Goal: Check status: Check status

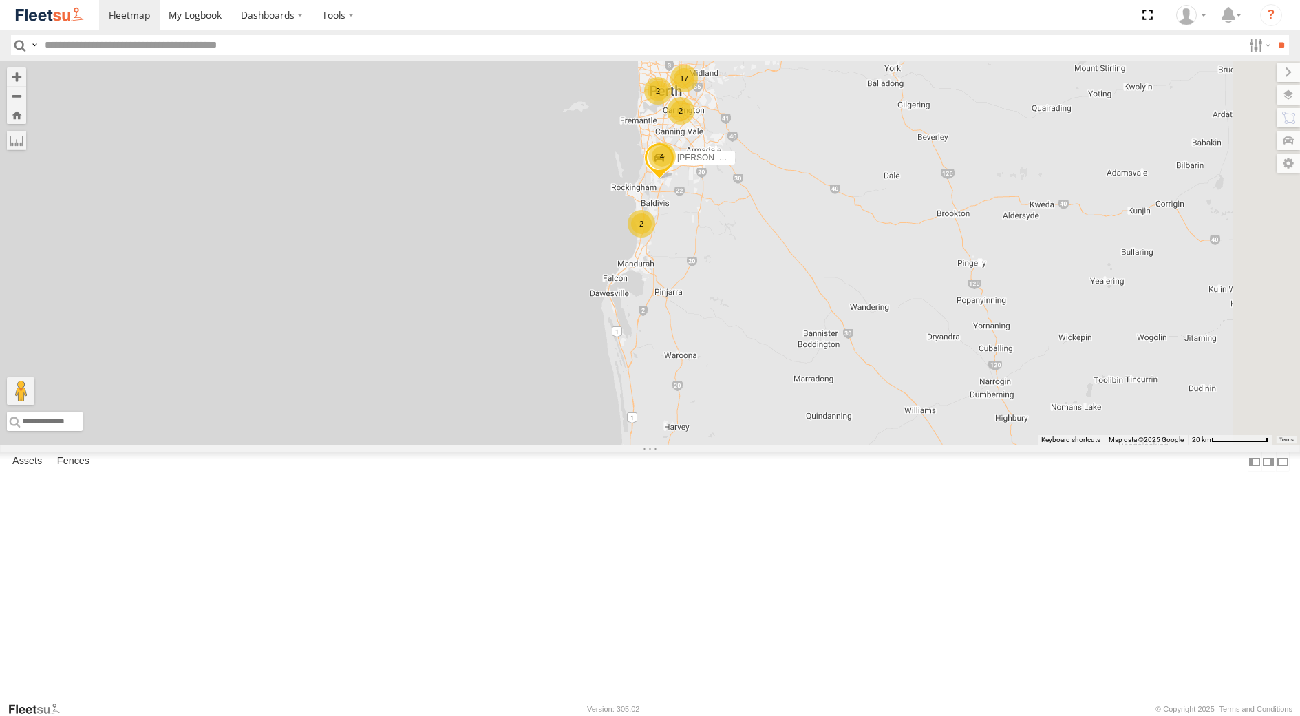
select select "**********"
click at [0, 0] on div "[PERSON_NAME] - 1GOI925 -" at bounding box center [0, 0] width 0 height 0
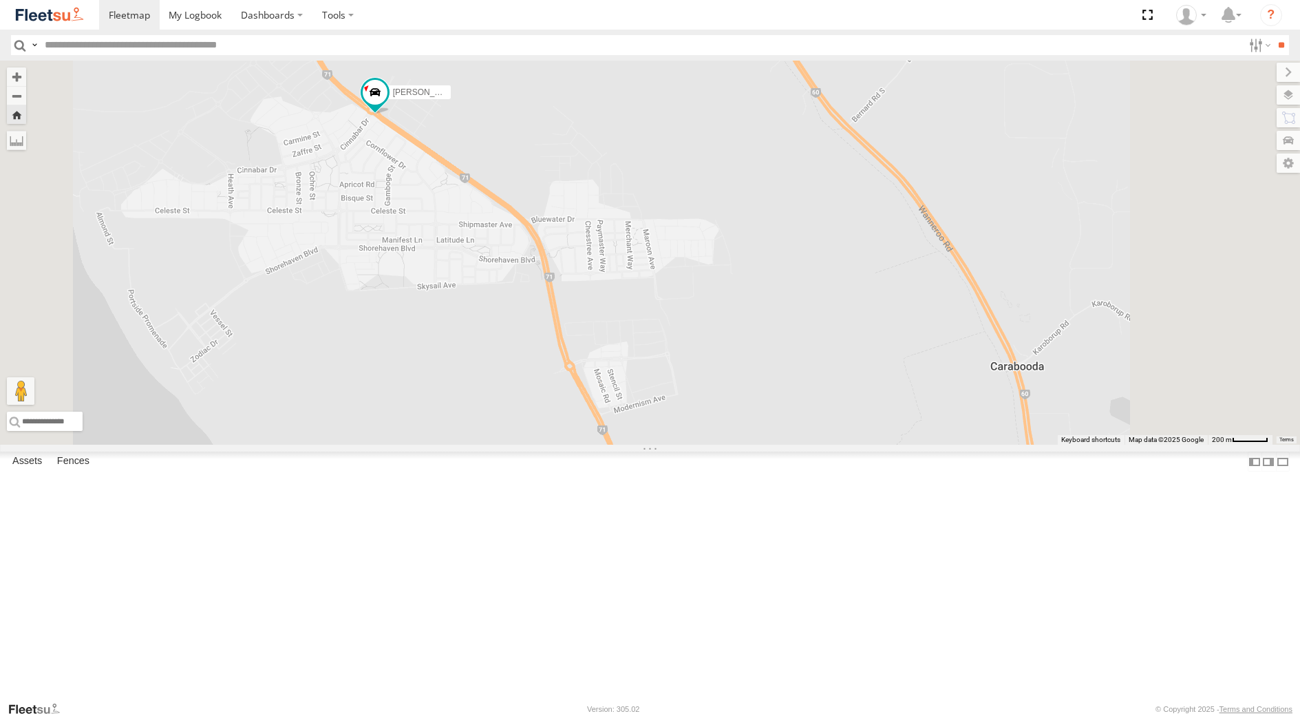
click at [0, 0] on div "[PERSON_NAME] - 1EVQ862 Dispatch" at bounding box center [0, 0] width 0 height 0
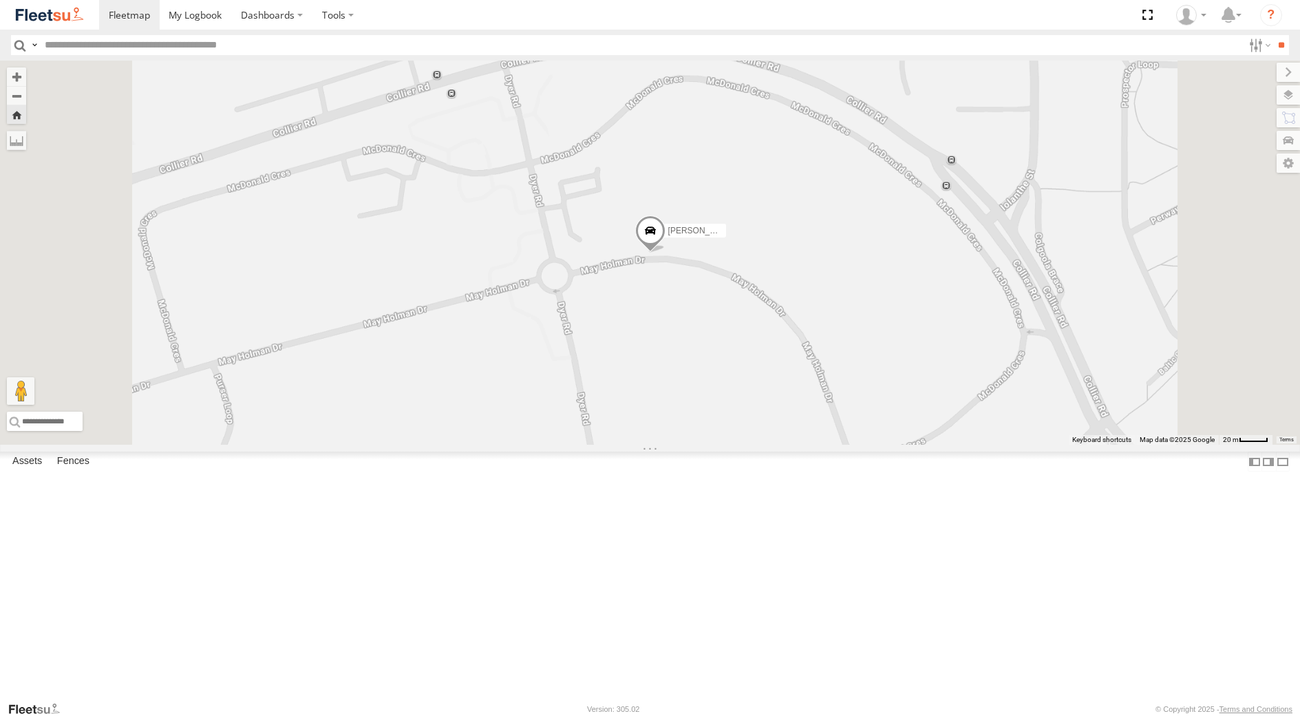
click at [0, 0] on div "[PERSON_NAME] - 1GOI925 -" at bounding box center [0, 0] width 0 height 0
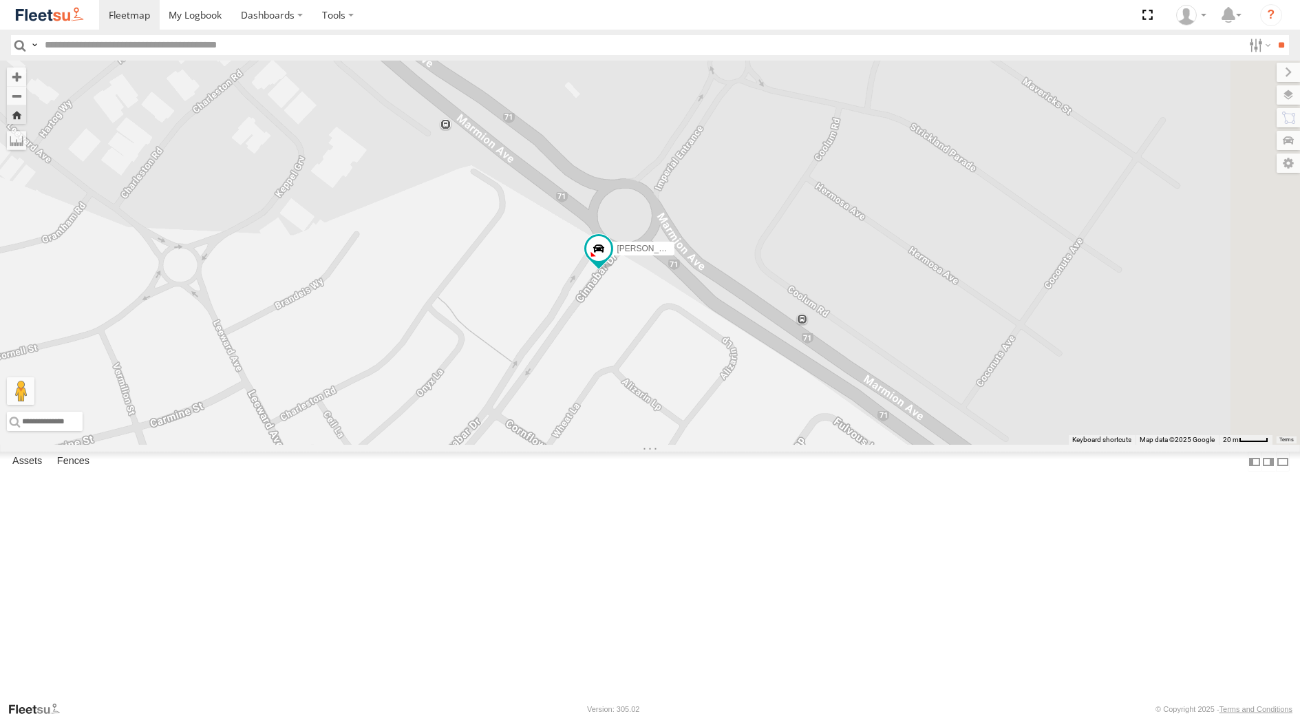
click at [0, 0] on div "Small Truck - 1EAB209" at bounding box center [0, 0] width 0 height 0
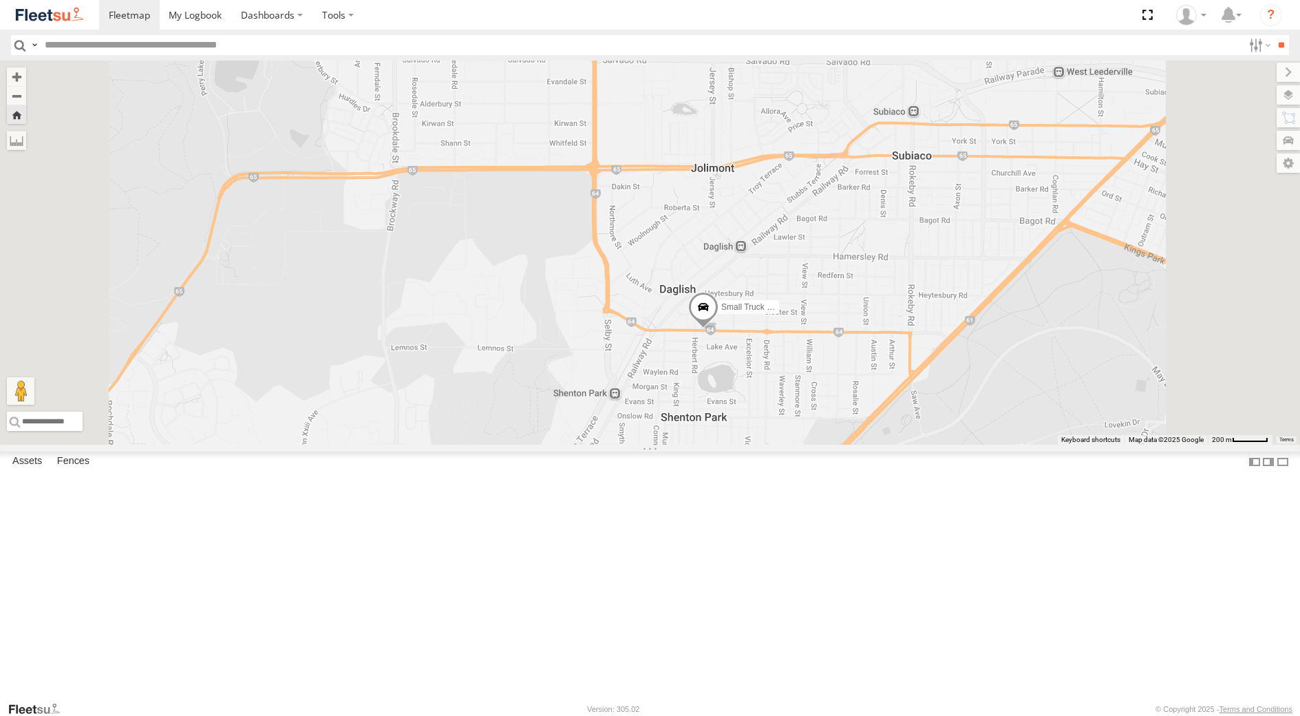
click at [719, 330] on span at bounding box center [703, 310] width 30 height 37
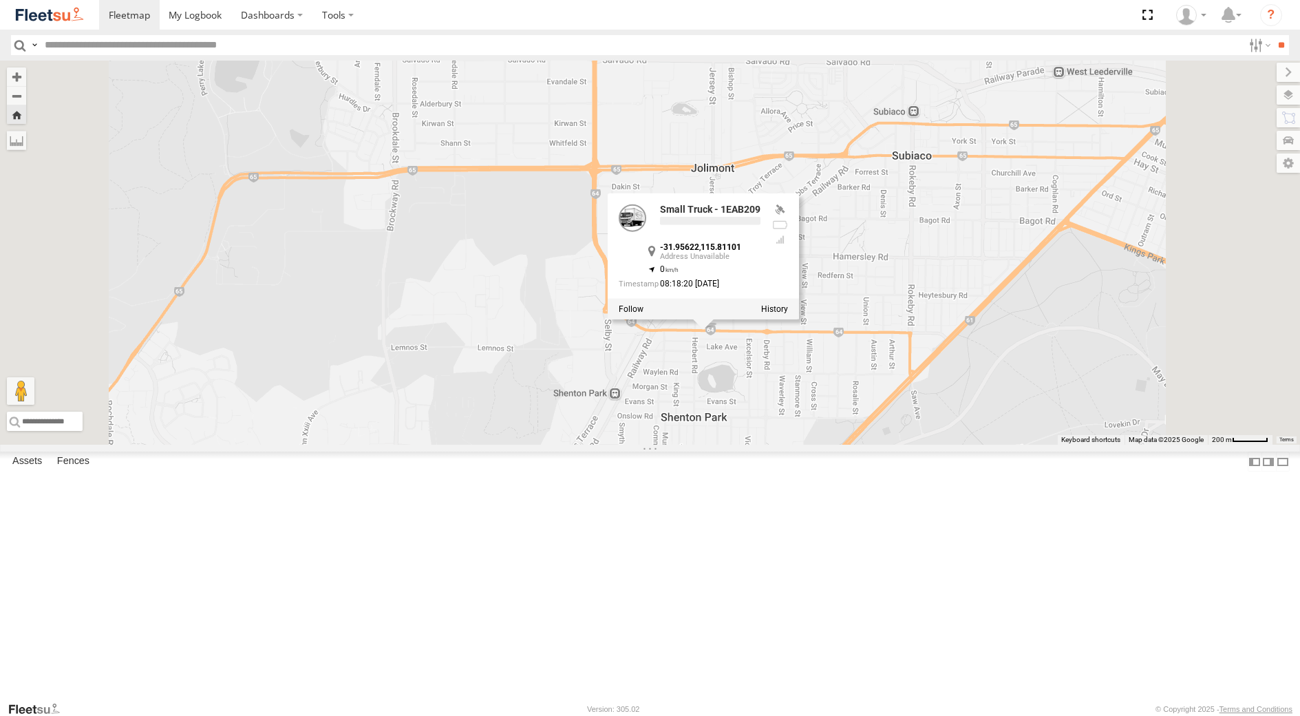
click at [799, 319] on div at bounding box center [703, 309] width 191 height 21
click at [788, 314] on label at bounding box center [774, 309] width 27 height 10
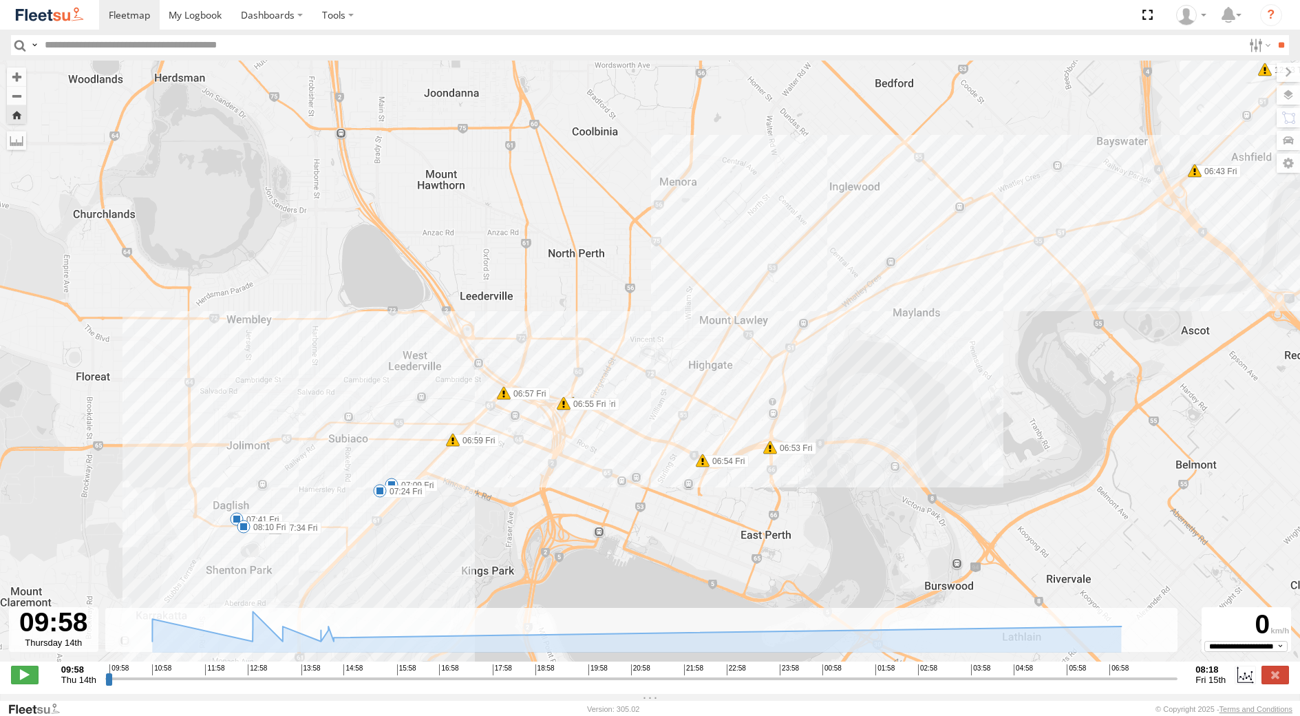
drag, startPoint x: 363, startPoint y: 573, endPoint x: 470, endPoint y: 488, distance: 136.7
click at [470, 489] on div "Small Truck - 1EAB209 10:46 Thu 10:48 Thu 12:53 Thu 14:24 Thu 14:37 Thu 14:43 T…" at bounding box center [650, 368] width 1300 height 615
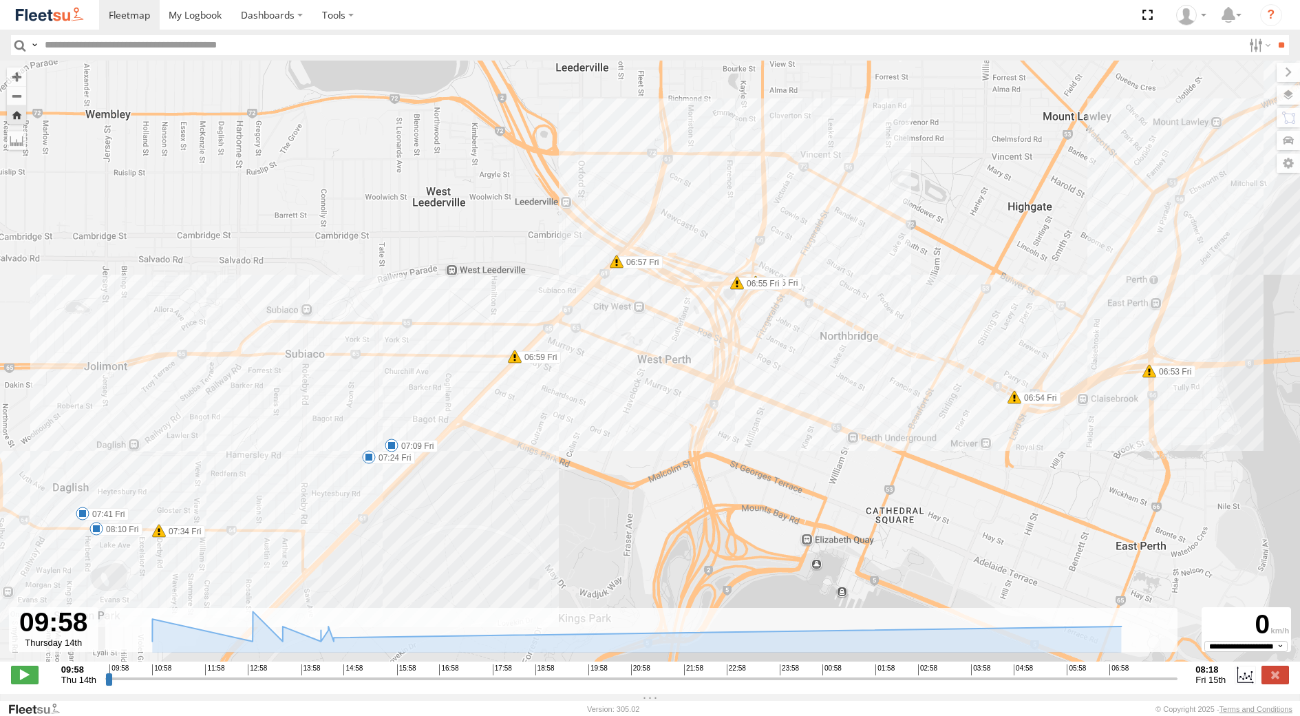
drag, startPoint x: 329, startPoint y: 531, endPoint x: 385, endPoint y: 454, distance: 95.5
click at [385, 454] on div "Small Truck - 1EAB209 10:46 Thu 10:48 Thu 12:53 Thu 14:24 Thu 14:37 Thu 14:43 T…" at bounding box center [650, 368] width 1300 height 615
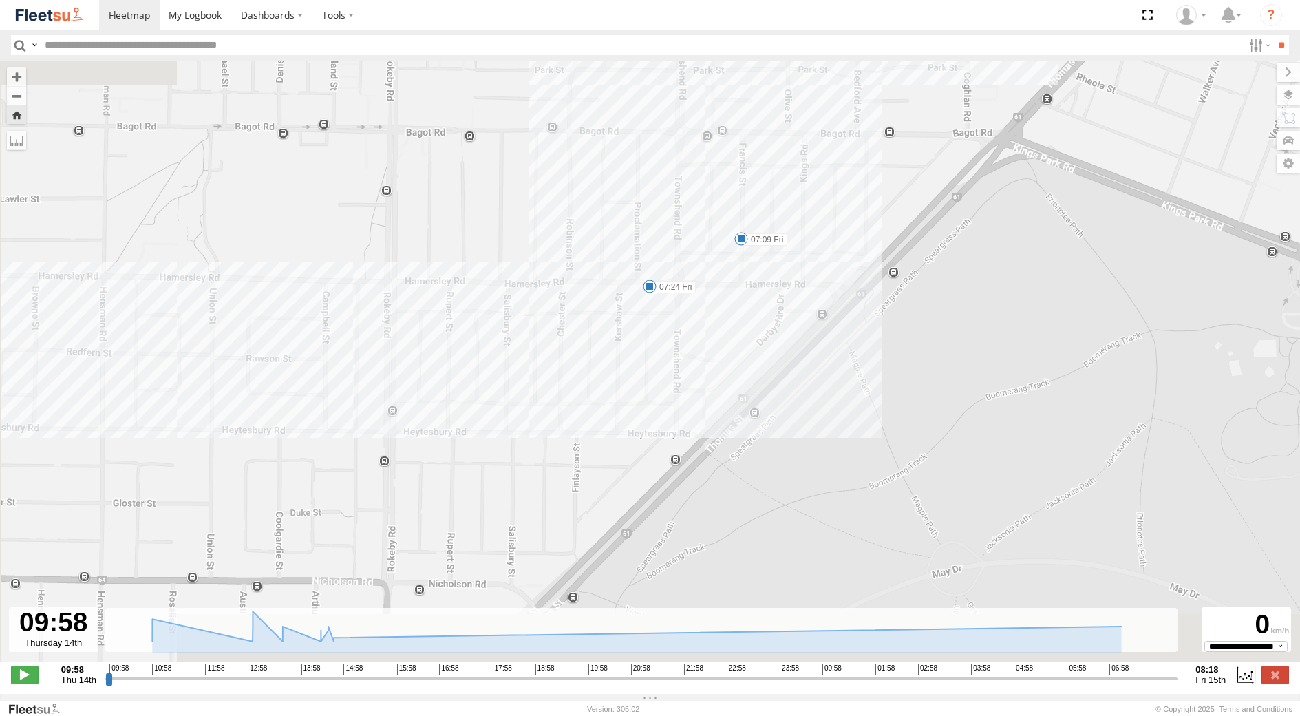
drag, startPoint x: 333, startPoint y: 430, endPoint x: 627, endPoint y: 342, distance: 306.8
click at [617, 345] on div "Small Truck - 1EAB209 10:46 Thu 10:48 Thu 12:53 Thu 14:24 Thu 14:37 Thu 14:43 T…" at bounding box center [650, 368] width 1300 height 615
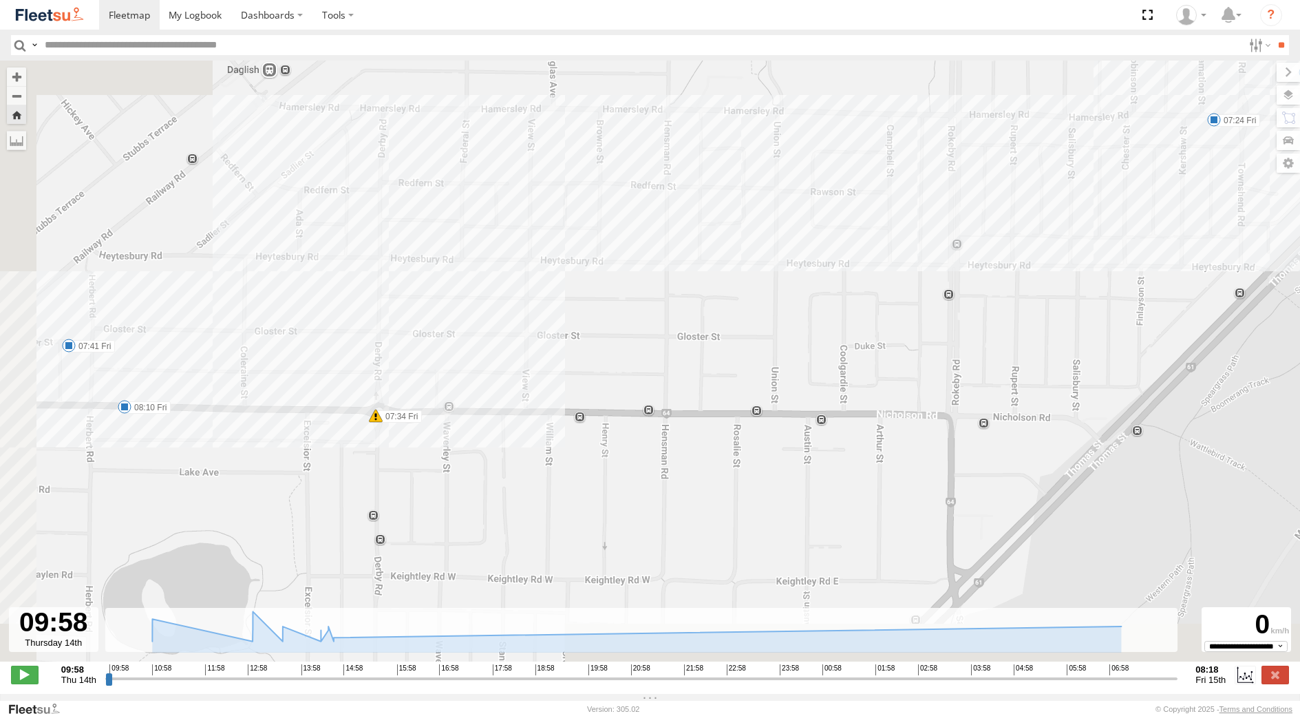
drag, startPoint x: 242, startPoint y: 419, endPoint x: 573, endPoint y: 323, distance: 344.1
click at [573, 323] on div "Small Truck - 1EAB209 10:46 Thu 10:48 Thu 12:53 Thu 14:24 Thu 14:37 Thu 14:43 T…" at bounding box center [650, 368] width 1300 height 615
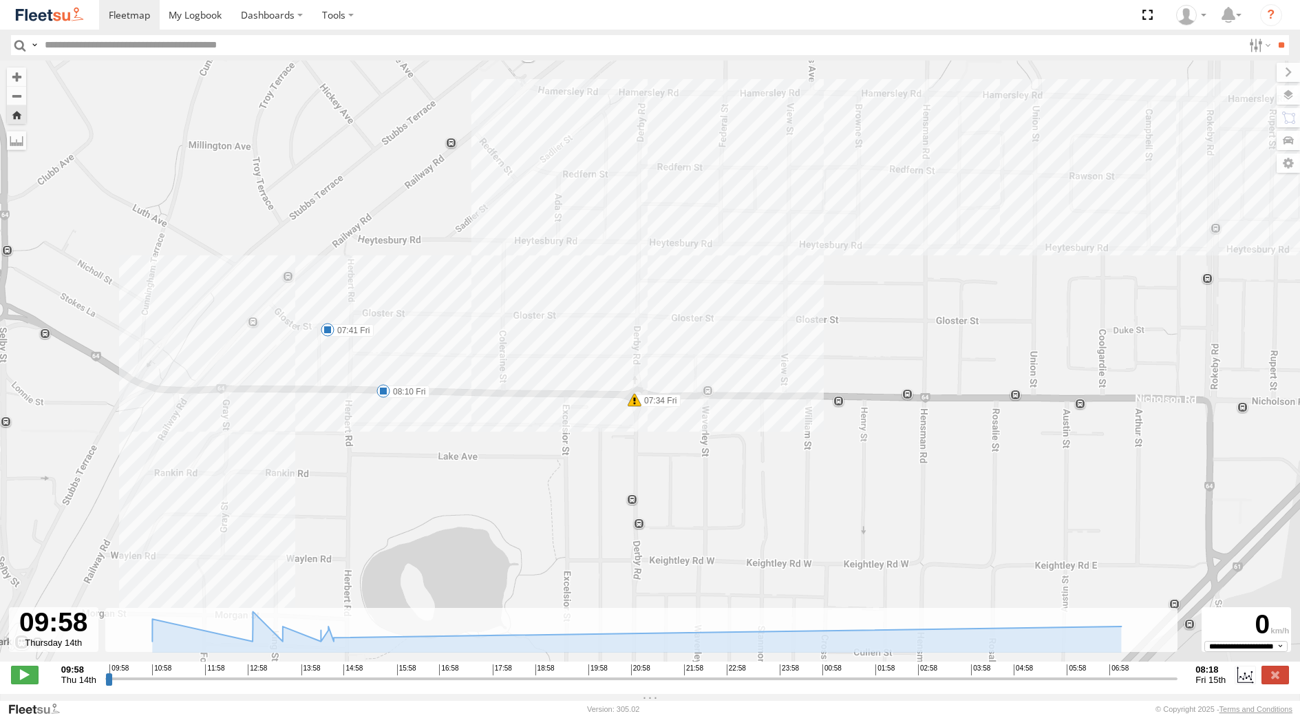
drag, startPoint x: 275, startPoint y: 420, endPoint x: 387, endPoint y: 448, distance: 115.0
click at [387, 448] on div "Small Truck - 1EAB209 10:46 Thu 10:48 Thu 12:53 Thu 14:24 Thu 14:37 Thu 14:43 T…" at bounding box center [650, 368] width 1300 height 615
click at [382, 391] on span at bounding box center [383, 391] width 14 height 14
click at [340, 424] on div "Small Truck - 1EAB209 10:46 Thu 10:48 Thu 12:53 Thu 14:24 Thu 14:37 Thu 14:43 T…" at bounding box center [650, 368] width 1300 height 615
click at [1270, 681] on label at bounding box center [1276, 675] width 28 height 18
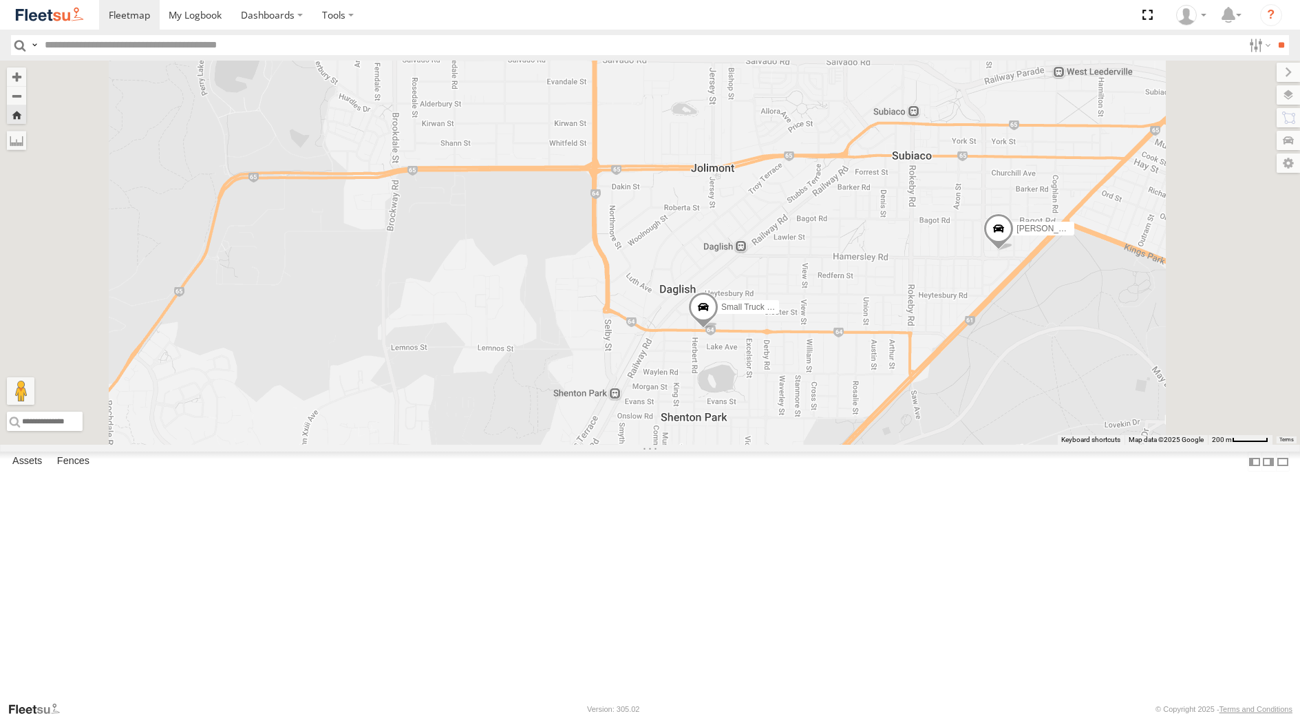
click at [0, 0] on div "[PERSON_NAME] - 1GOI926 - 0475 377 301" at bounding box center [0, 0] width 0 height 0
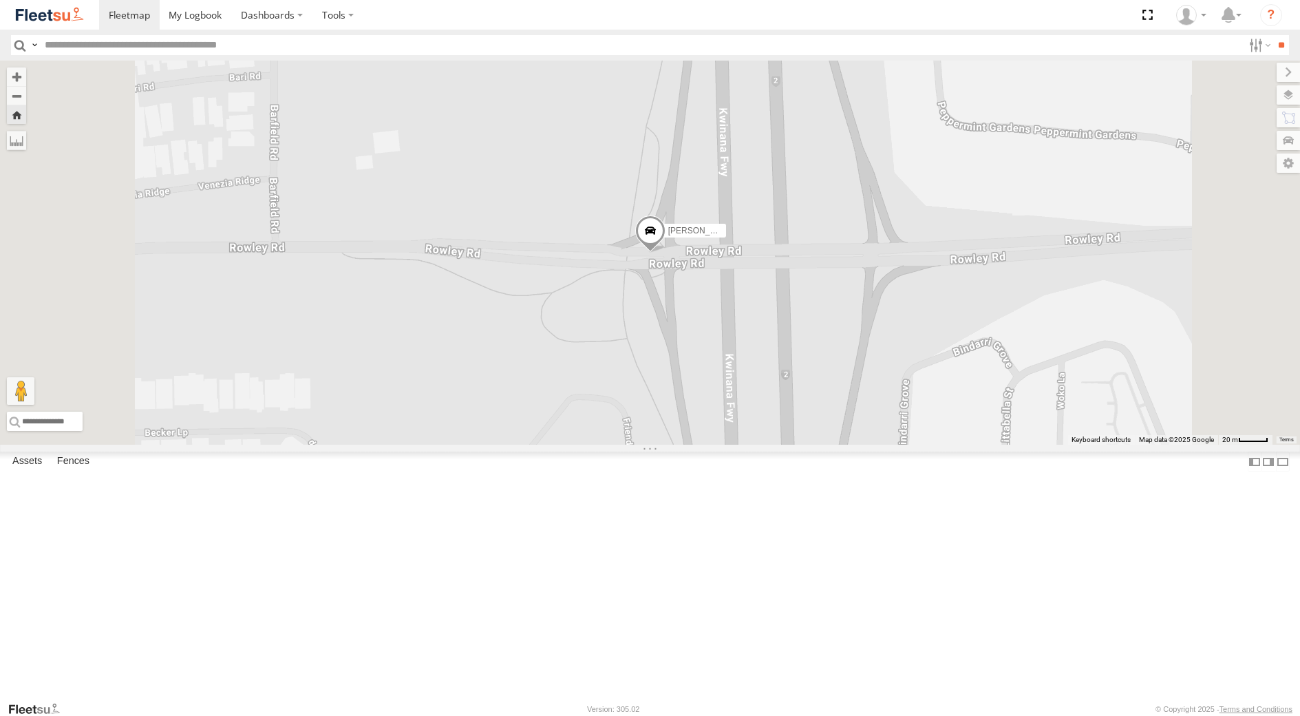
click at [665, 253] on span at bounding box center [650, 233] width 30 height 37
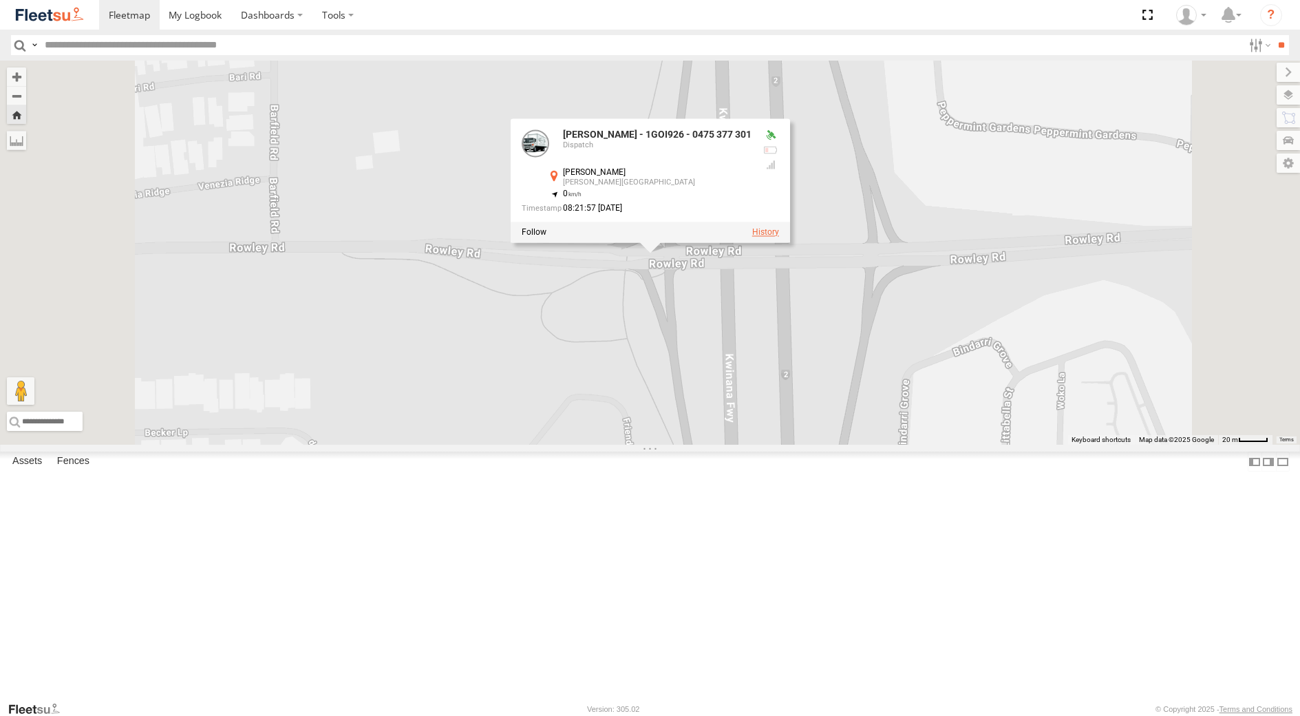
click at [778, 237] on label at bounding box center [765, 232] width 27 height 10
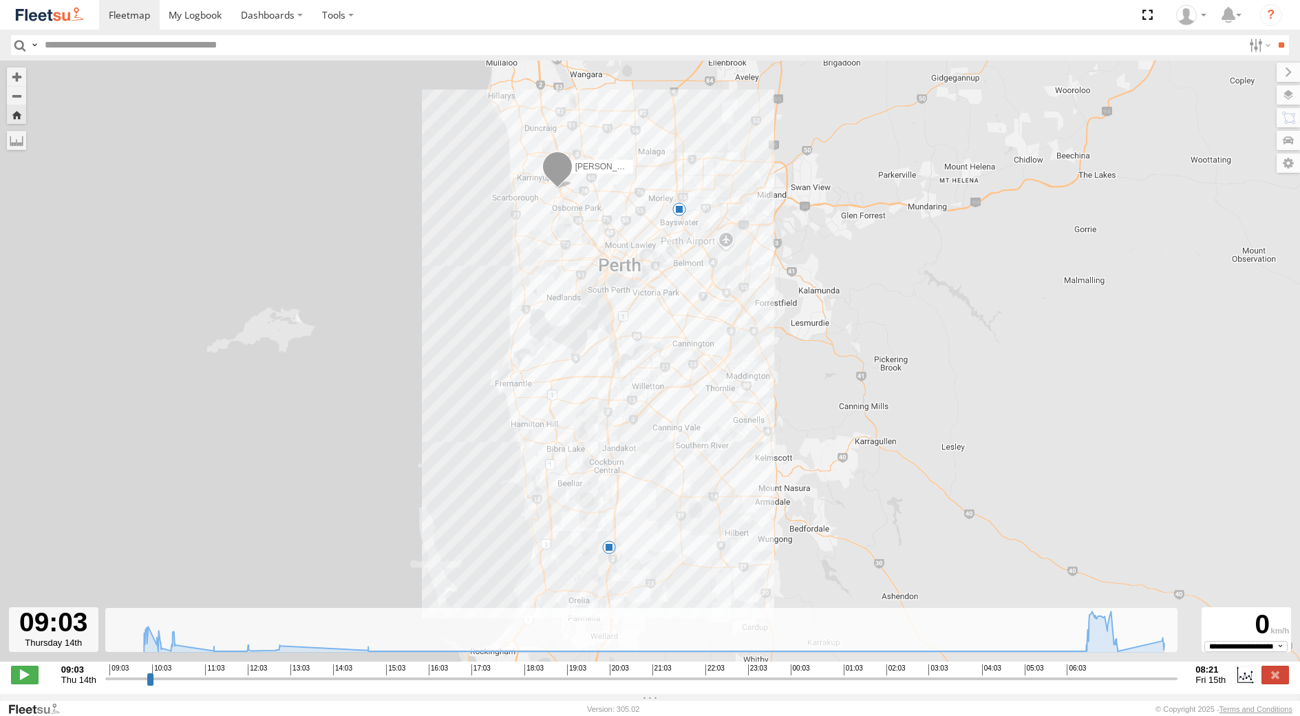
drag, startPoint x: 621, startPoint y: 538, endPoint x: 628, endPoint y: 432, distance: 105.5
click at [628, 433] on div "[PERSON_NAME] - 1GOI926 - 0475 377 301 07:20 Fri 6" at bounding box center [650, 368] width 1300 height 615
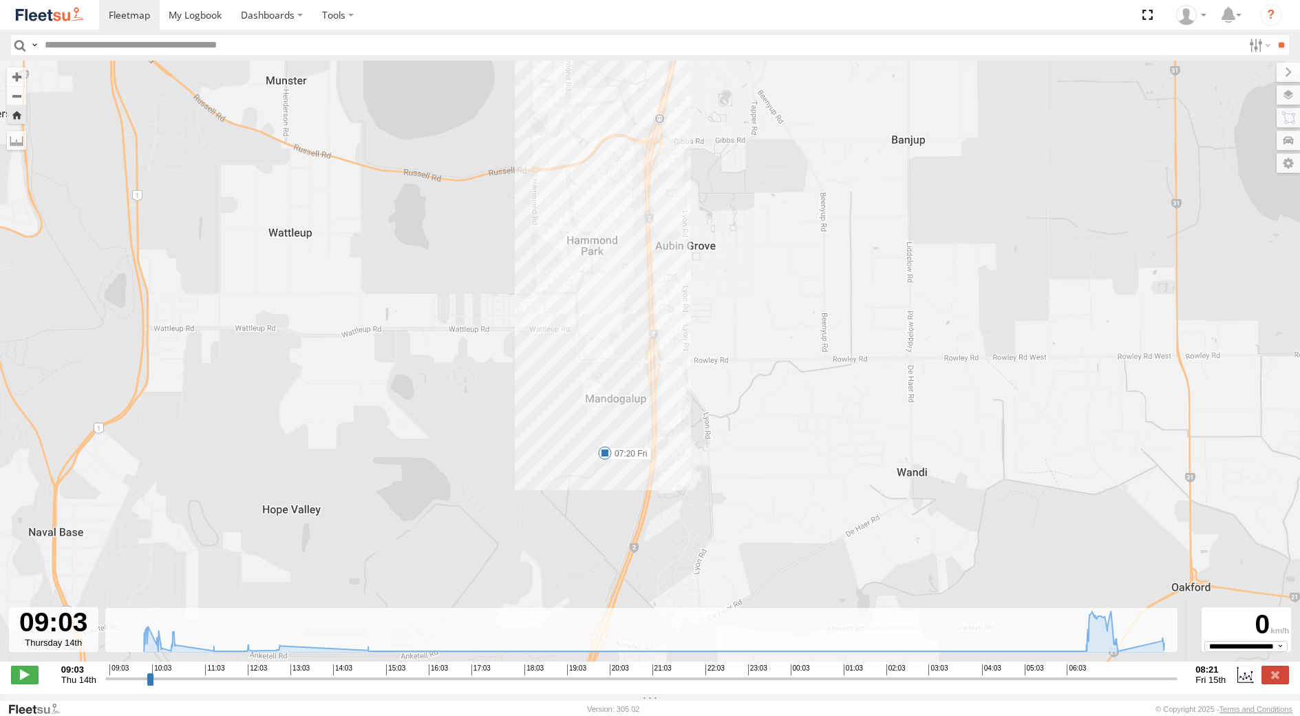
click at [606, 456] on span at bounding box center [605, 453] width 14 height 14
click at [1271, 680] on label at bounding box center [1276, 675] width 28 height 18
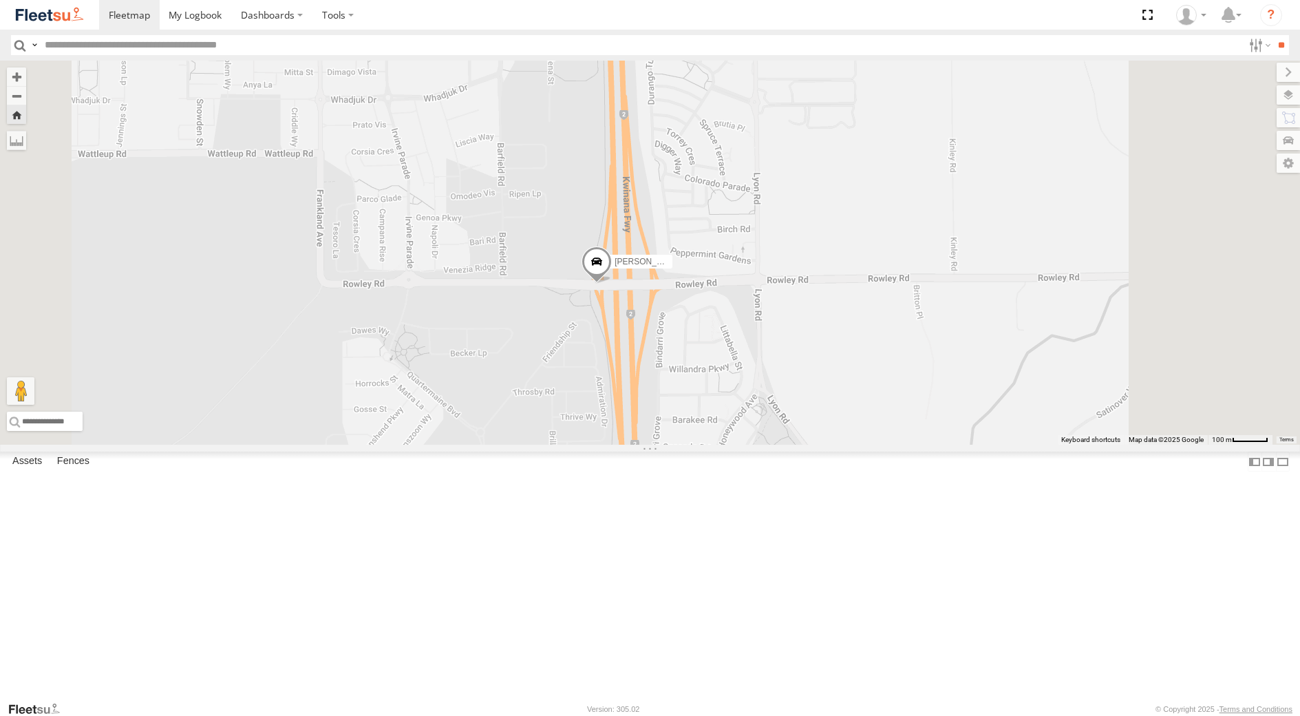
drag, startPoint x: 744, startPoint y: 581, endPoint x: 687, endPoint y: 325, distance: 262.3
click at [701, 378] on div "[PERSON_NAME] [PERSON_NAME] - 1IBW816 - 0435 085 996 [PERSON_NAME] - 1GOI926 - …" at bounding box center [650, 253] width 1300 height 384
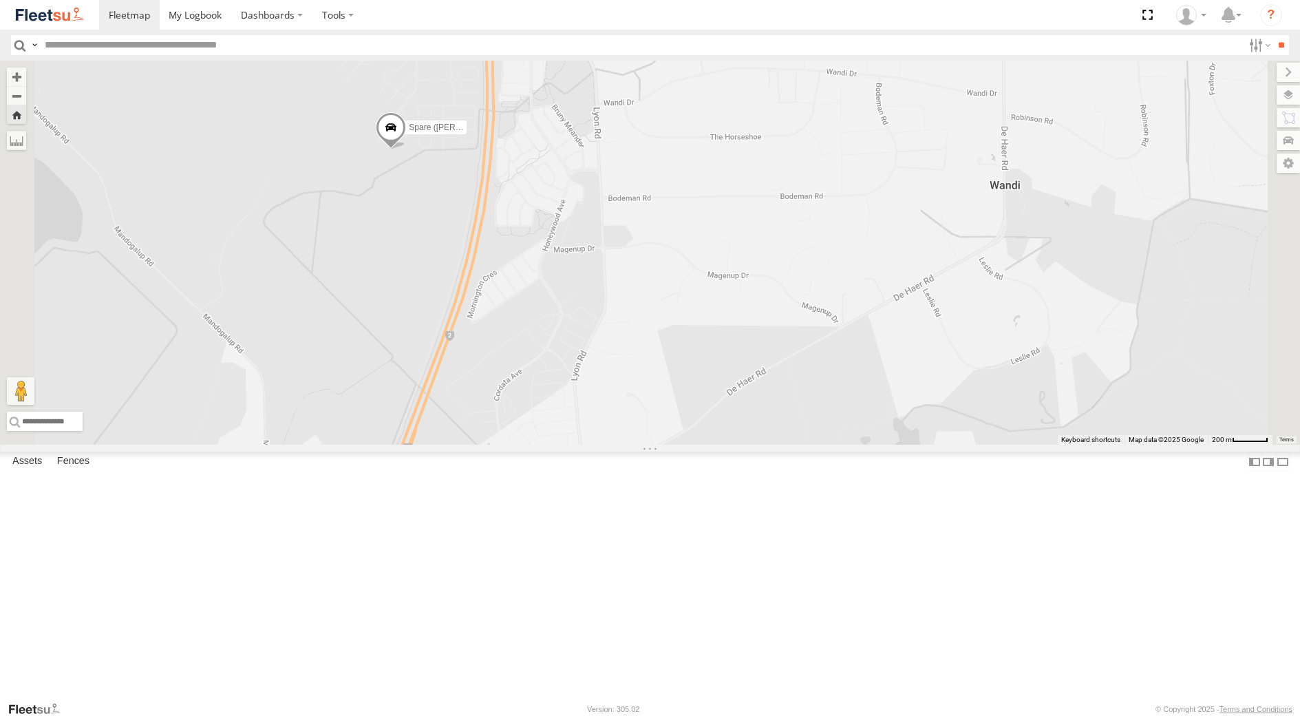
drag, startPoint x: 602, startPoint y: 330, endPoint x: 653, endPoint y: 487, distance: 165.0
click at [653, 445] on div "[PERSON_NAME] [PERSON_NAME] - 1IBW816 - 0435 085 996 Spare ([PERSON_NAME] & [PE…" at bounding box center [650, 253] width 1300 height 384
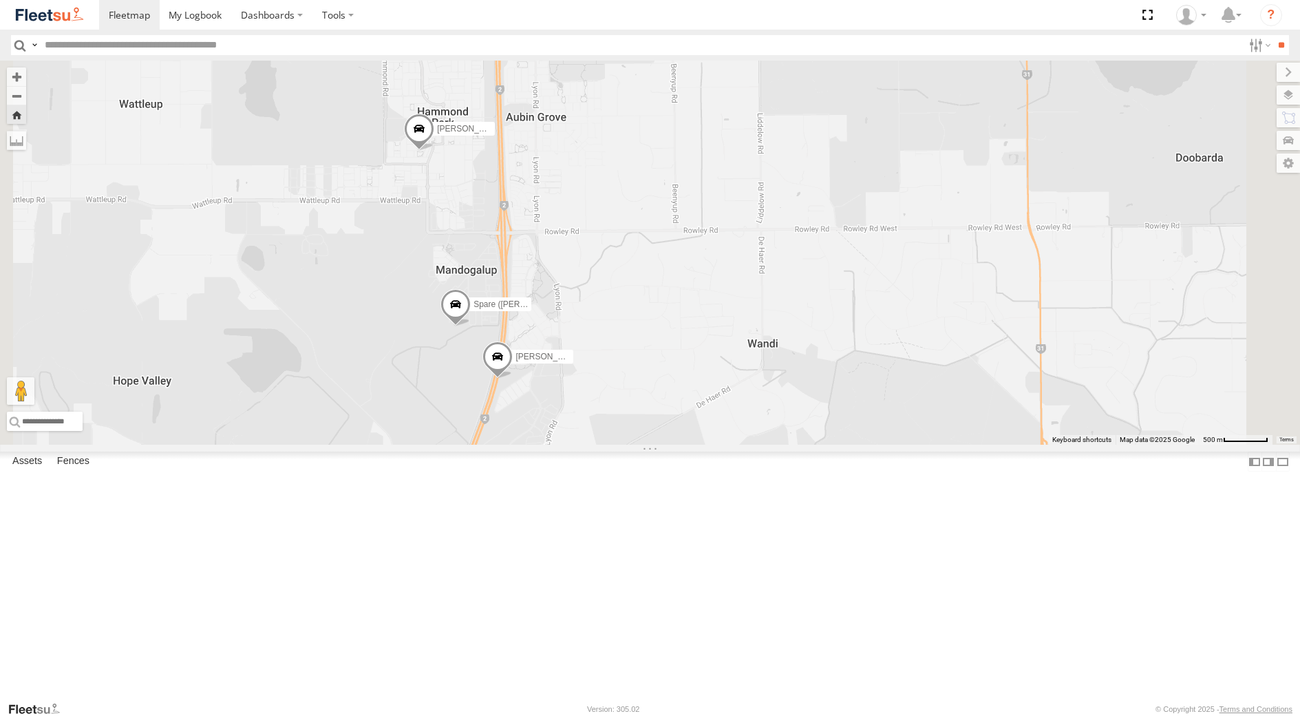
click at [513, 379] on span at bounding box center [497, 359] width 30 height 37
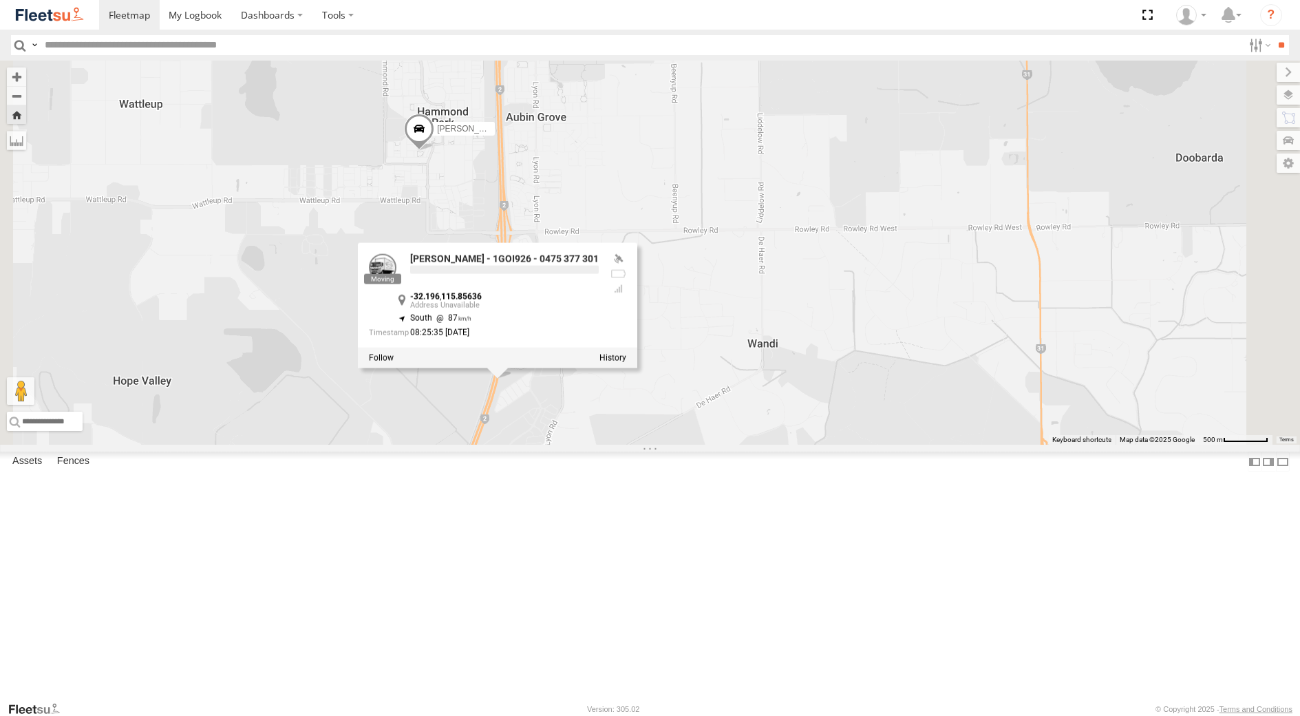
click at [878, 445] on div "[PERSON_NAME] [PERSON_NAME] - 1IBW816 - 0435 085 996 Spare ([PERSON_NAME] & [PE…" at bounding box center [650, 253] width 1300 height 384
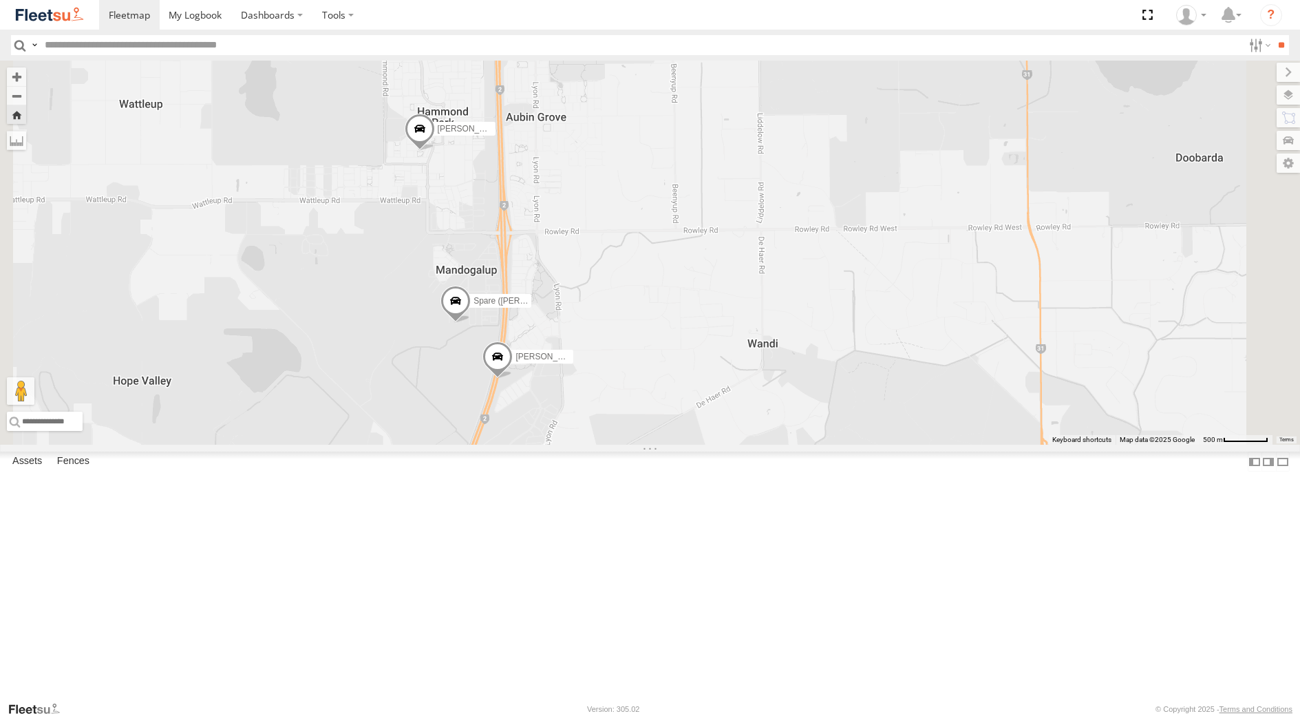
click at [0, 0] on div "[PERSON_NAME] - 1HFT753 - 0455 979 317" at bounding box center [0, 0] width 0 height 0
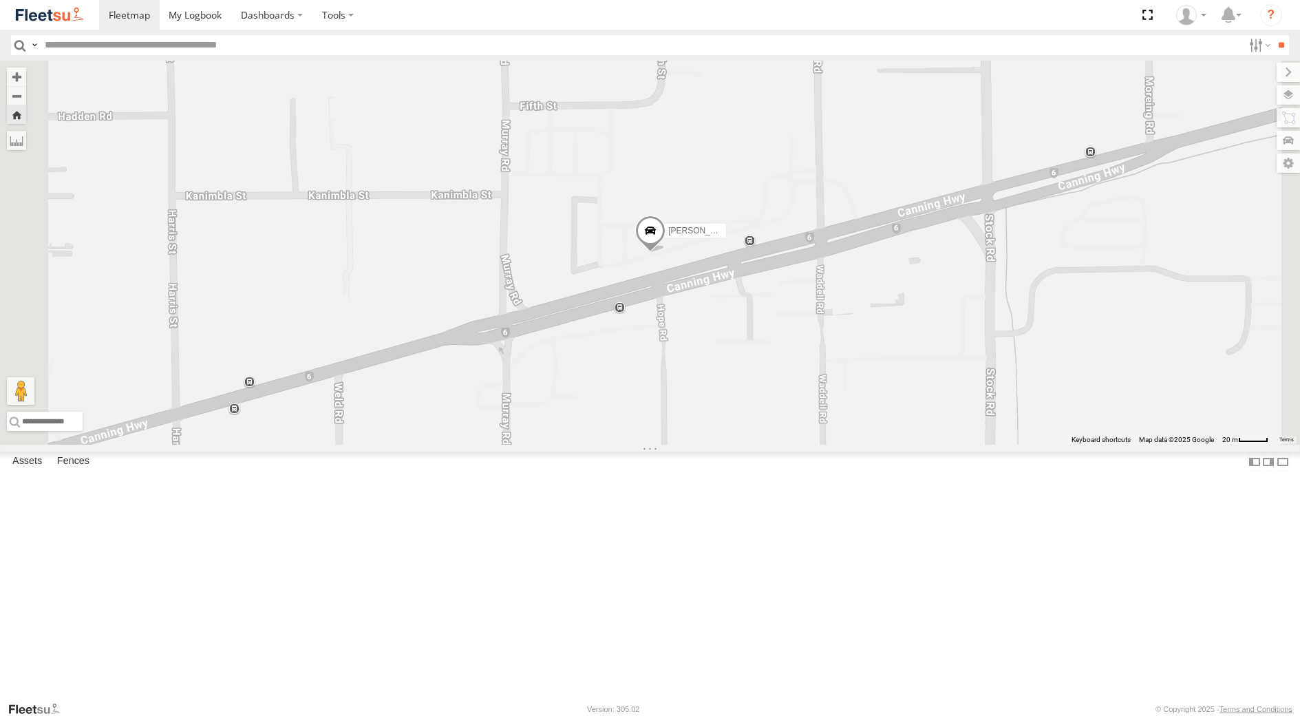
click at [0, 0] on div "[PERSON_NAME] - 1GOI925 -" at bounding box center [0, 0] width 0 height 0
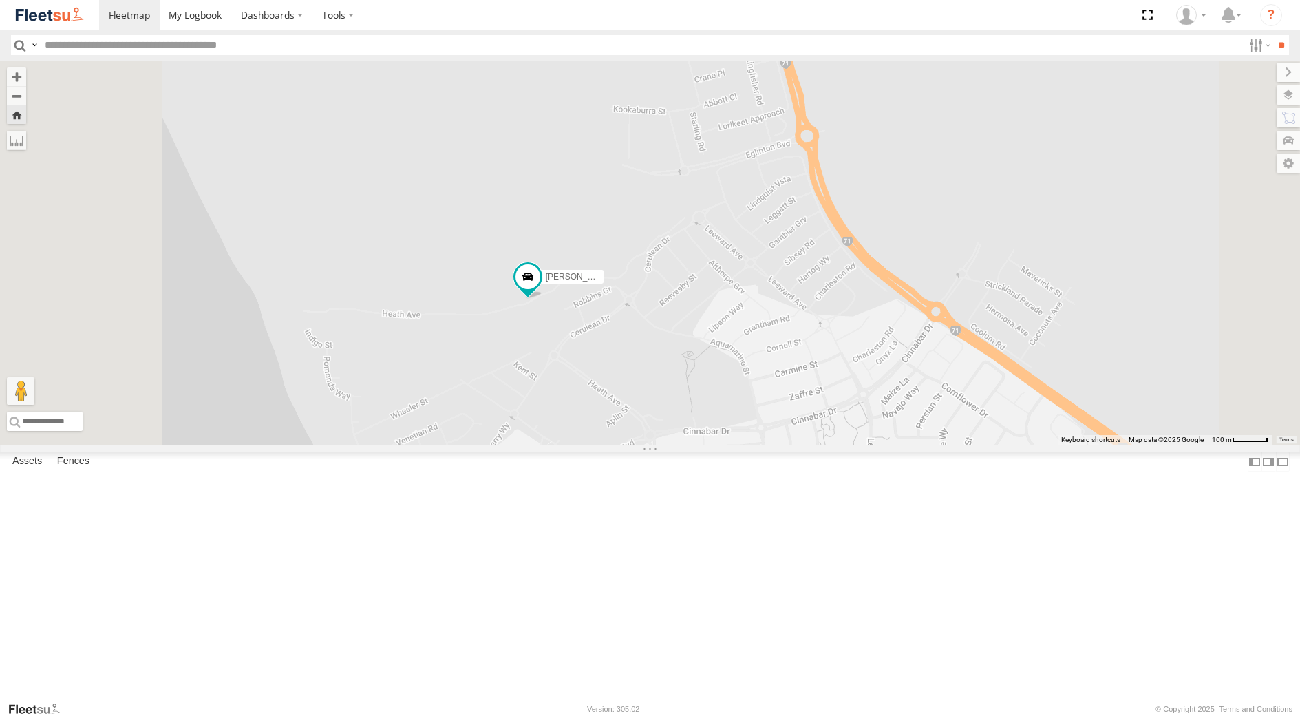
click at [0, 0] on div "[PERSON_NAME] - 1GOI926 - 0475 377 301" at bounding box center [0, 0] width 0 height 0
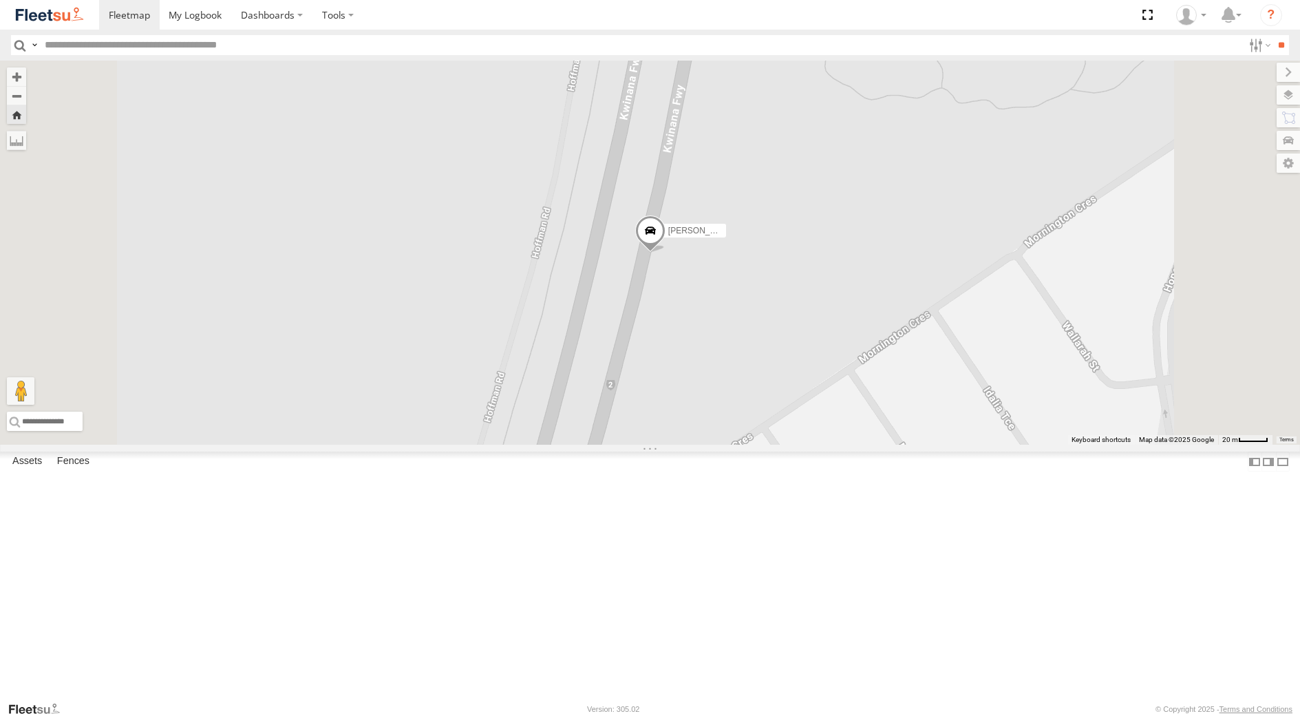
click at [0, 0] on div "Small Truck - 1EAB209" at bounding box center [0, 0] width 0 height 0
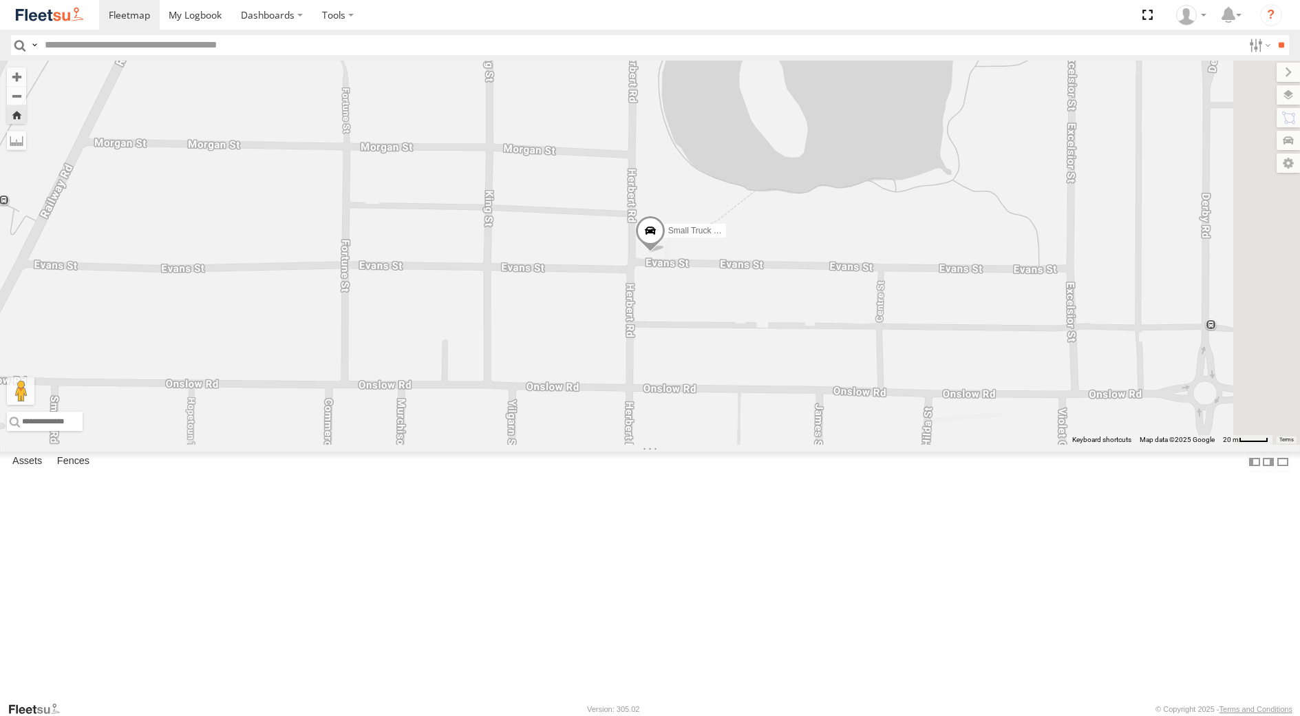
click at [665, 253] on span at bounding box center [650, 233] width 30 height 37
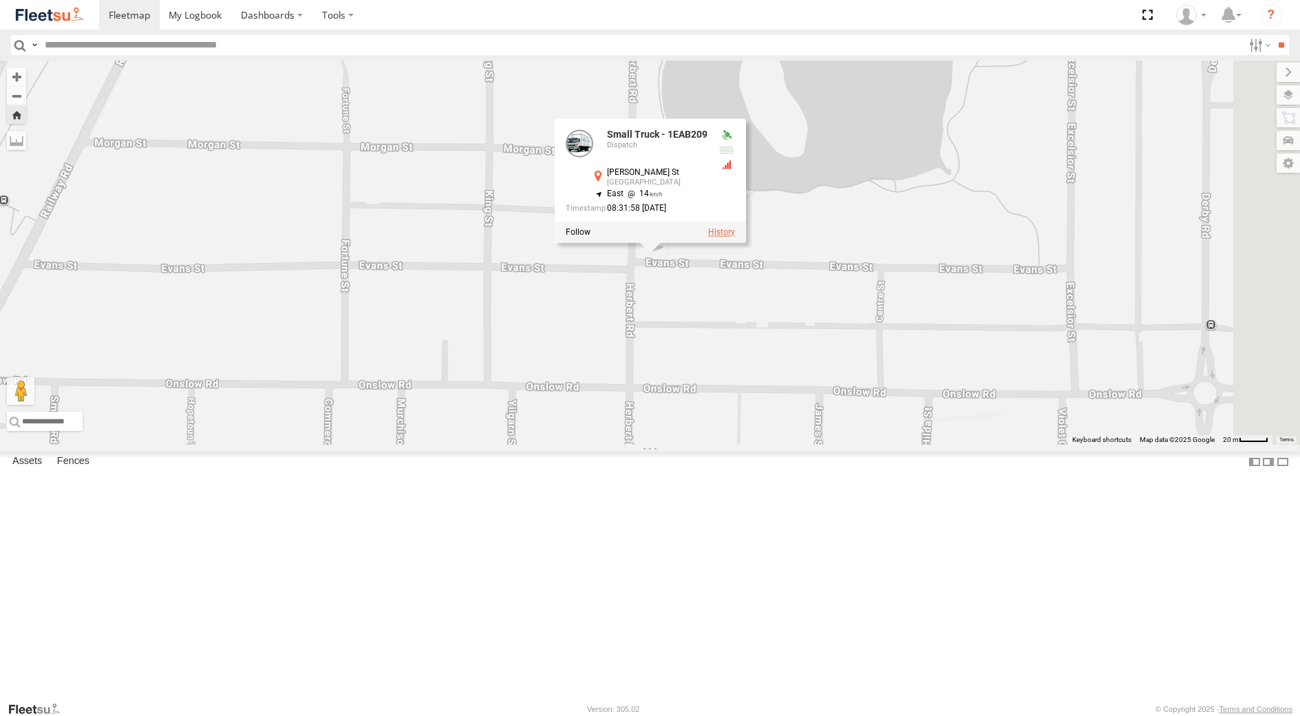
click at [734, 237] on label at bounding box center [721, 232] width 27 height 10
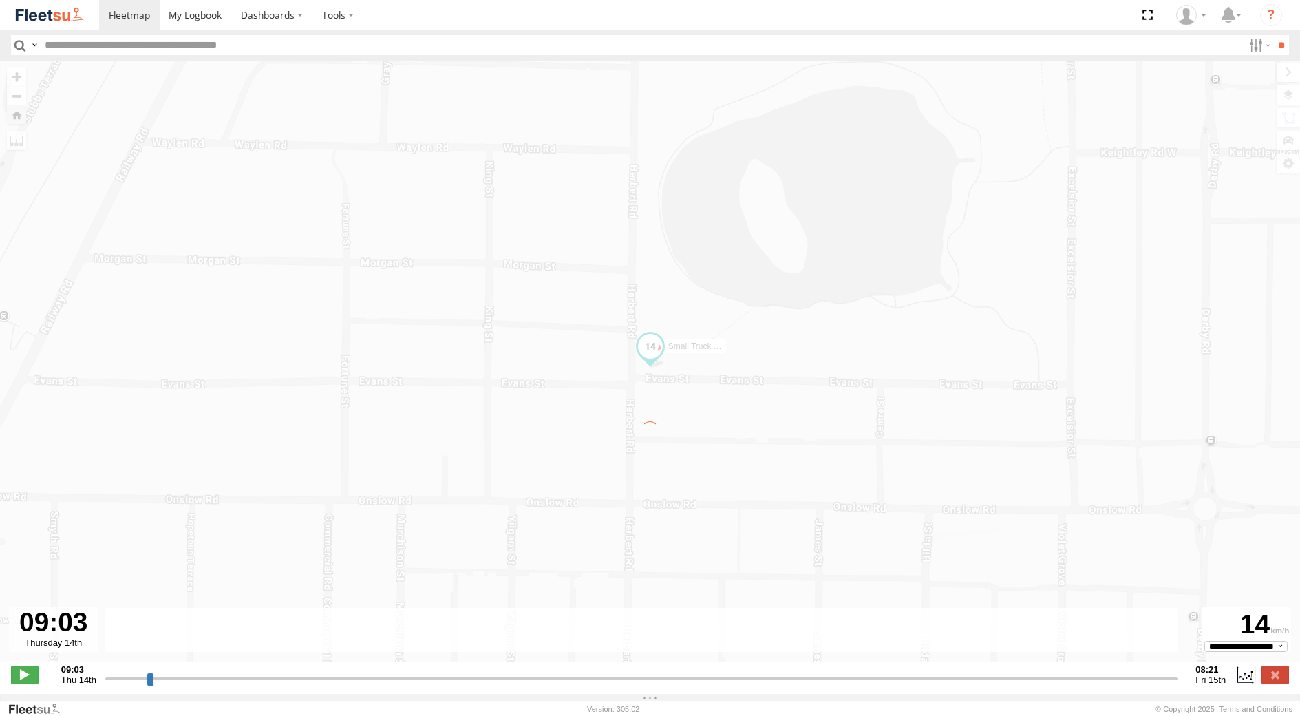
type input "**********"
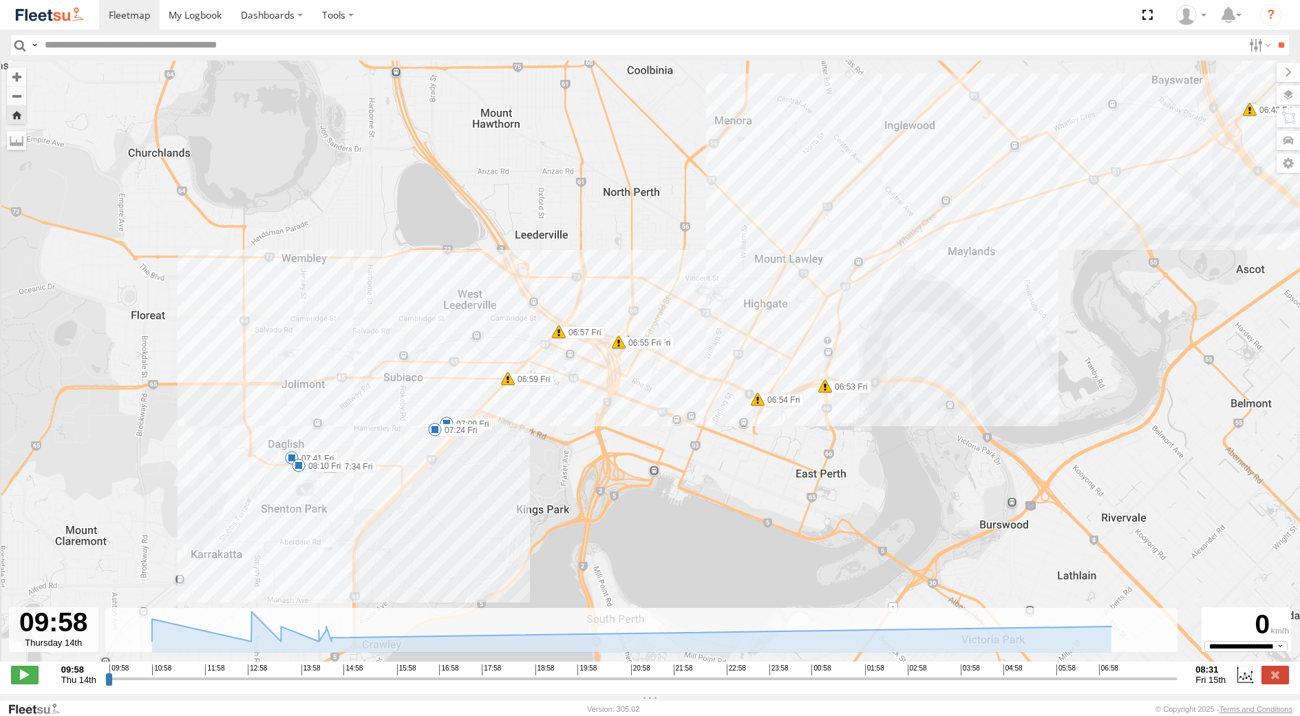
drag, startPoint x: 329, startPoint y: 553, endPoint x: 511, endPoint y: 401, distance: 237.0
click at [493, 418] on label "07:09 Fri" at bounding box center [470, 424] width 46 height 12
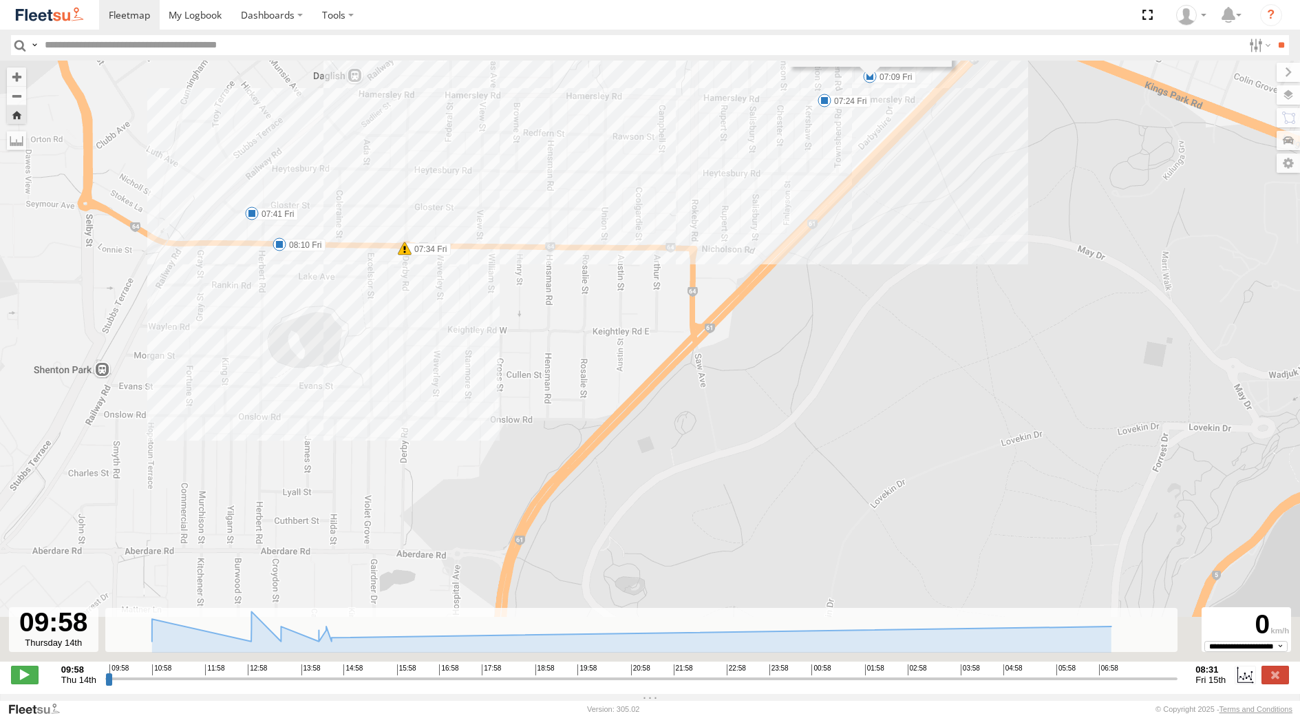
drag, startPoint x: 299, startPoint y: 476, endPoint x: 286, endPoint y: 382, distance: 94.5
click at [286, 382] on div "Small Truck - 1EAB209 10:46 Thu 10:48 Thu 12:53 Thu 14:24 Thu 14:37 Thu 14:43 T…" at bounding box center [650, 368] width 1300 height 615
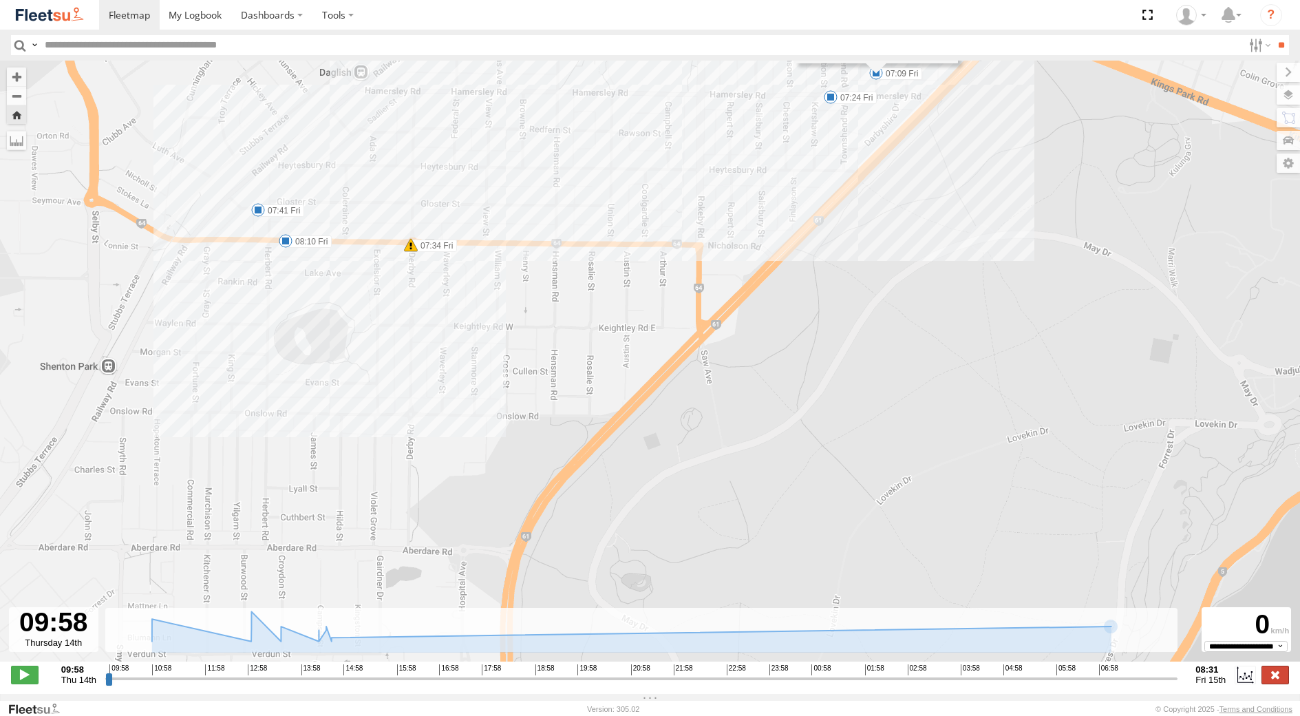
drag, startPoint x: 1273, startPoint y: 679, endPoint x: 1264, endPoint y: 679, distance: 9.6
click at [1270, 680] on label at bounding box center [1276, 675] width 28 height 18
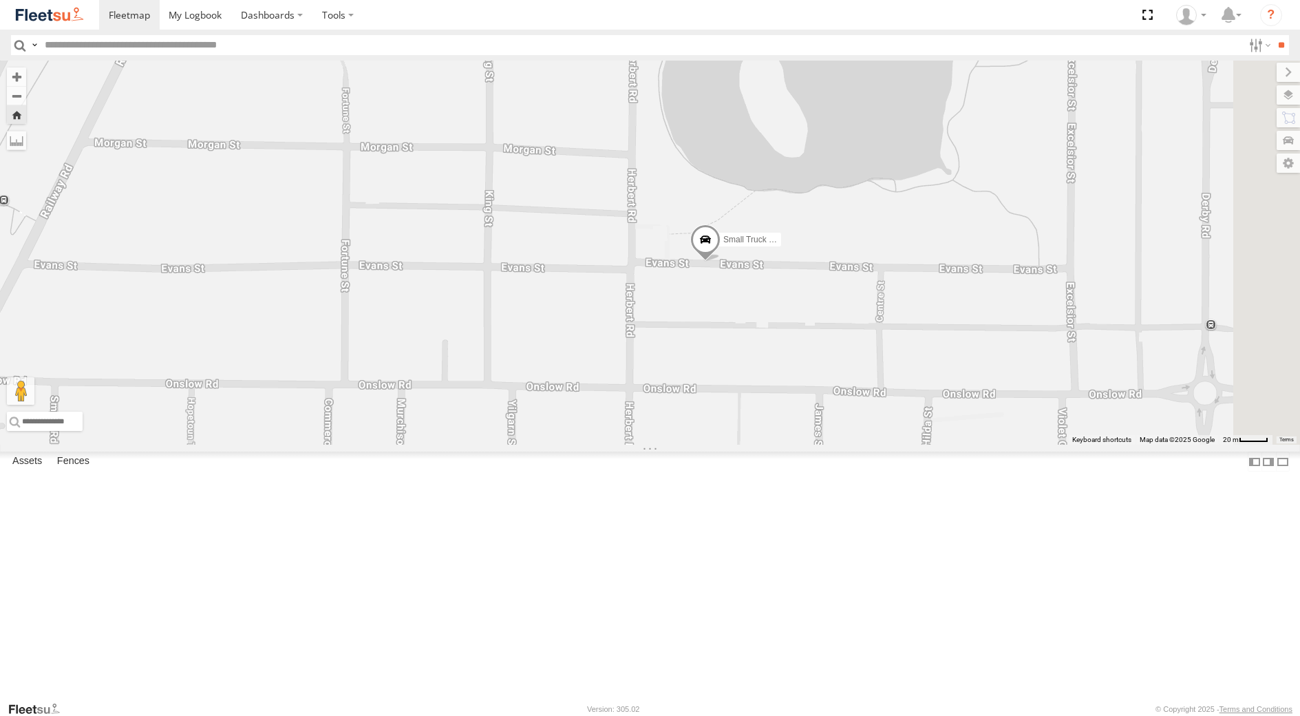
click at [0, 0] on div "Small Truck - 1EAB209" at bounding box center [0, 0] width 0 height 0
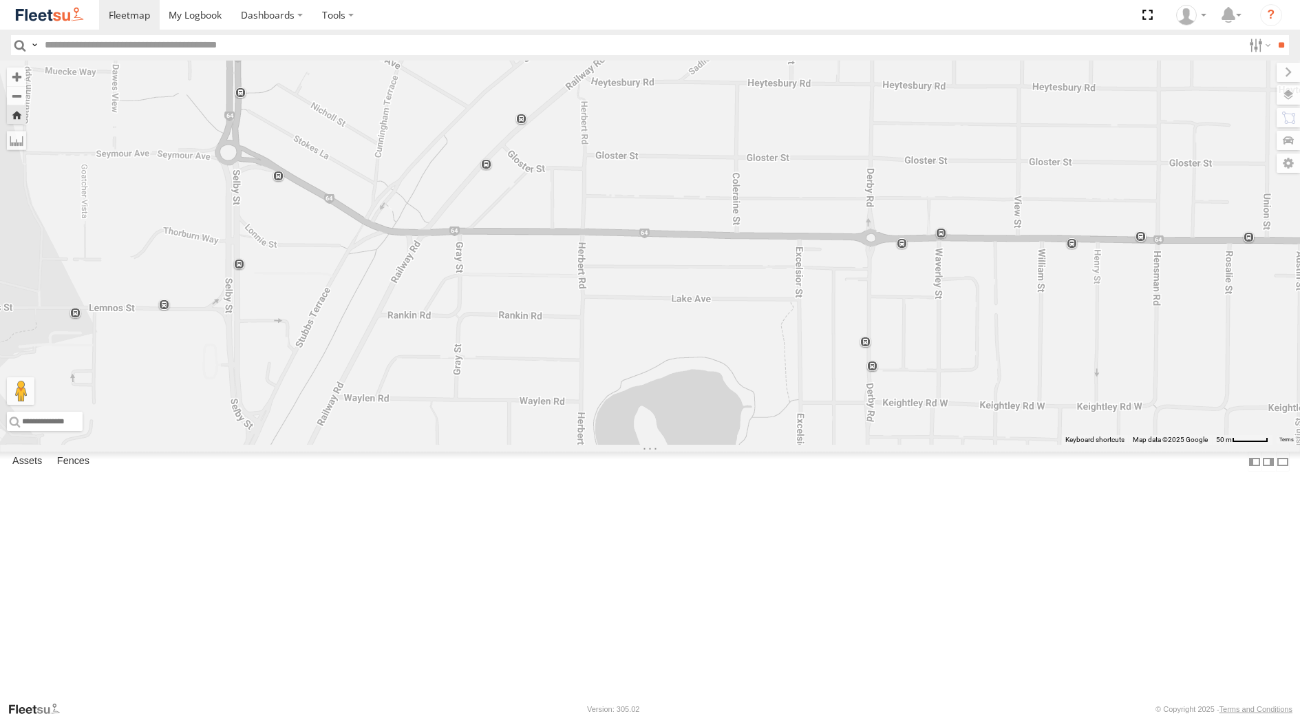
drag, startPoint x: 502, startPoint y: 338, endPoint x: 632, endPoint y: 561, distance: 258.5
click at [632, 445] on div "Small Truck - 1EAB209" at bounding box center [650, 253] width 1300 height 384
click at [632, 515] on span at bounding box center [617, 496] width 30 height 37
click at [701, 499] on label at bounding box center [687, 494] width 27 height 10
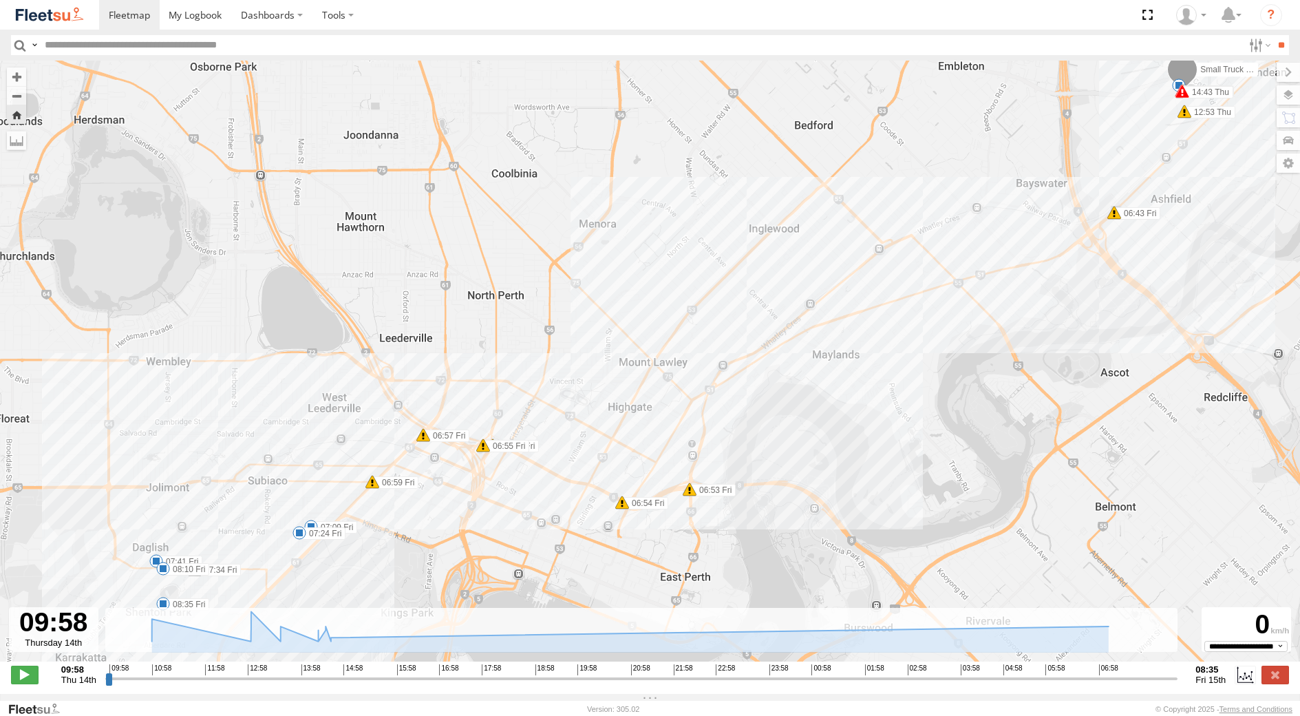
drag, startPoint x: 186, startPoint y: 557, endPoint x: 293, endPoint y: 447, distance: 154.3
click at [292, 449] on div "Small Truck - 1EAB209 10:46 Thu 10:48 Thu 12:53 Thu 14:24 Thu 14:37 Thu 14:43 T…" at bounding box center [650, 368] width 1300 height 615
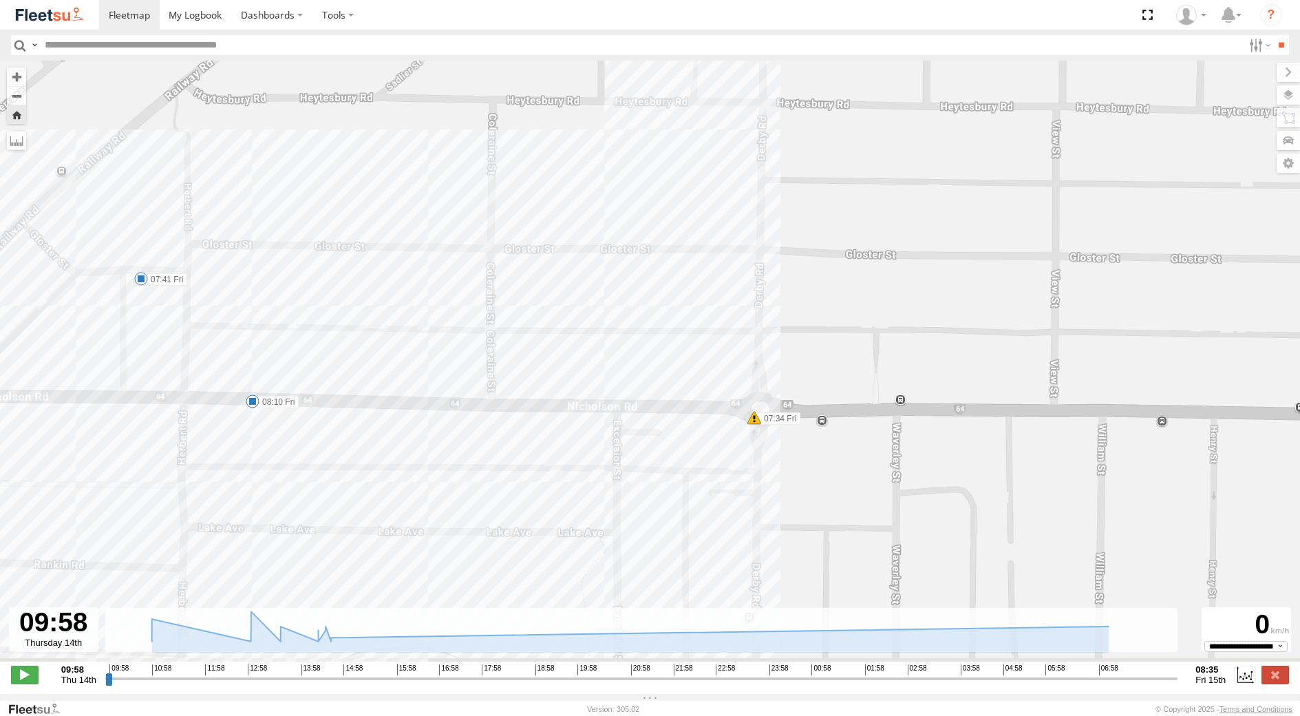
drag, startPoint x: 275, startPoint y: 489, endPoint x: 228, endPoint y: 414, distance: 88.8
click at [240, 436] on div "Small Truck - 1EAB209 10:46 Thu 10:48 Thu 12:53 Thu 14:24 Thu 14:37 Thu 14:43 T…" at bounding box center [650, 368] width 1300 height 615
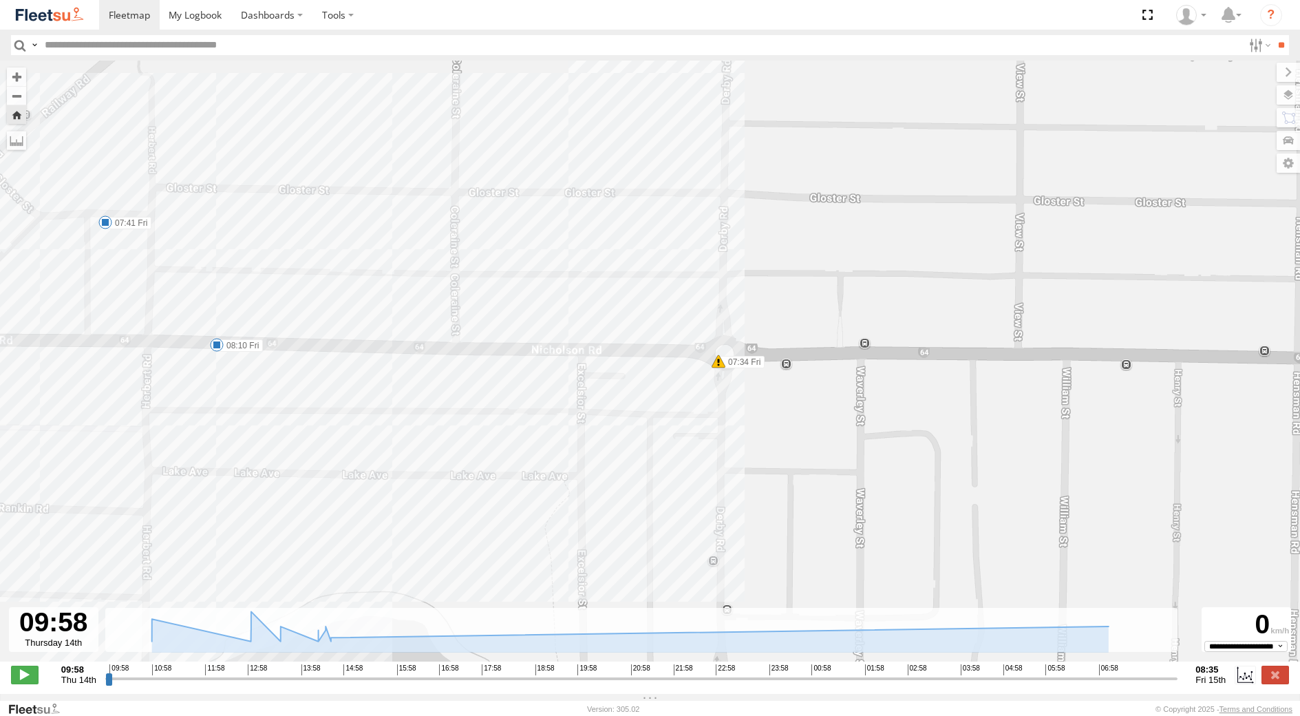
drag, startPoint x: 305, startPoint y: 398, endPoint x: 306, endPoint y: 359, distance: 39.2
click at [305, 367] on div "Small Truck - 1EAB209 10:46 Thu 10:48 Thu 12:53 Thu 14:24 Thu 14:37 Thu 14:43 T…" at bounding box center [650, 368] width 1300 height 615
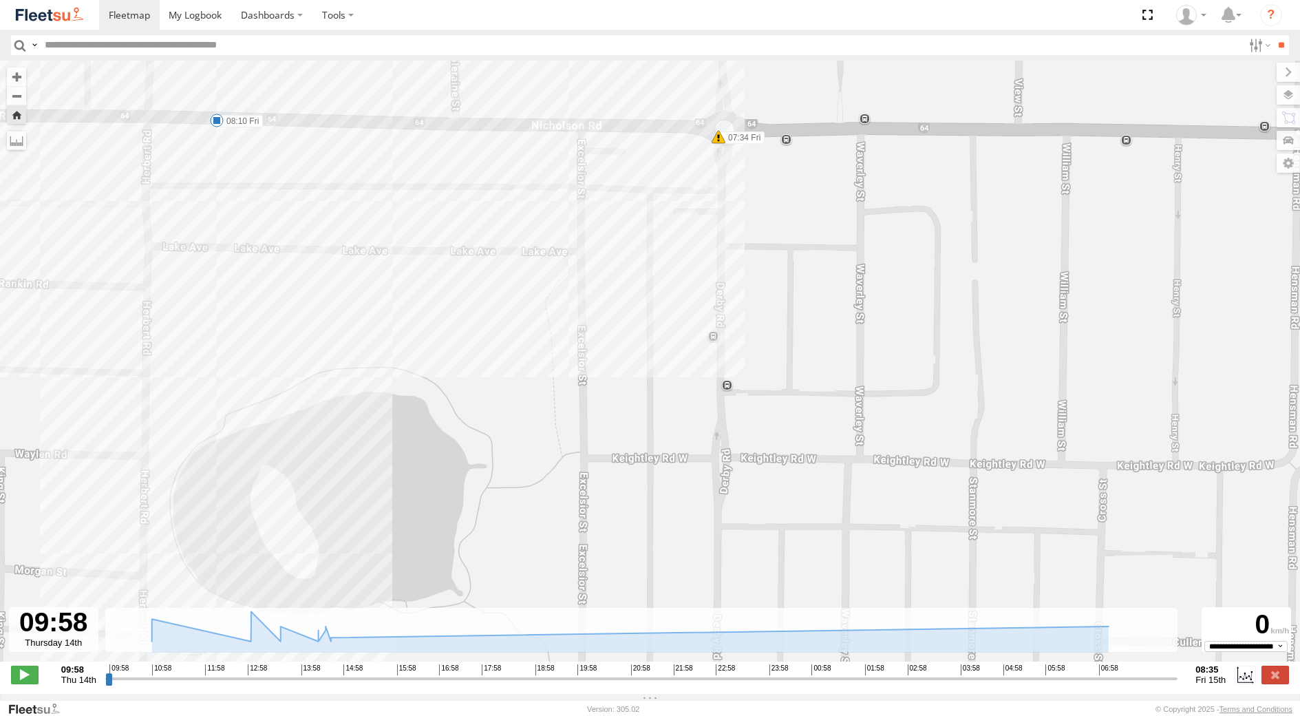
drag, startPoint x: 308, startPoint y: 486, endPoint x: 310, endPoint y: 297, distance: 188.6
click at [310, 297] on div "Small Truck - 1EAB209 10:46 Thu 10:48 Thu 12:53 Thu 14:24 Thu 14:37 Thu 14:43 T…" at bounding box center [650, 368] width 1300 height 615
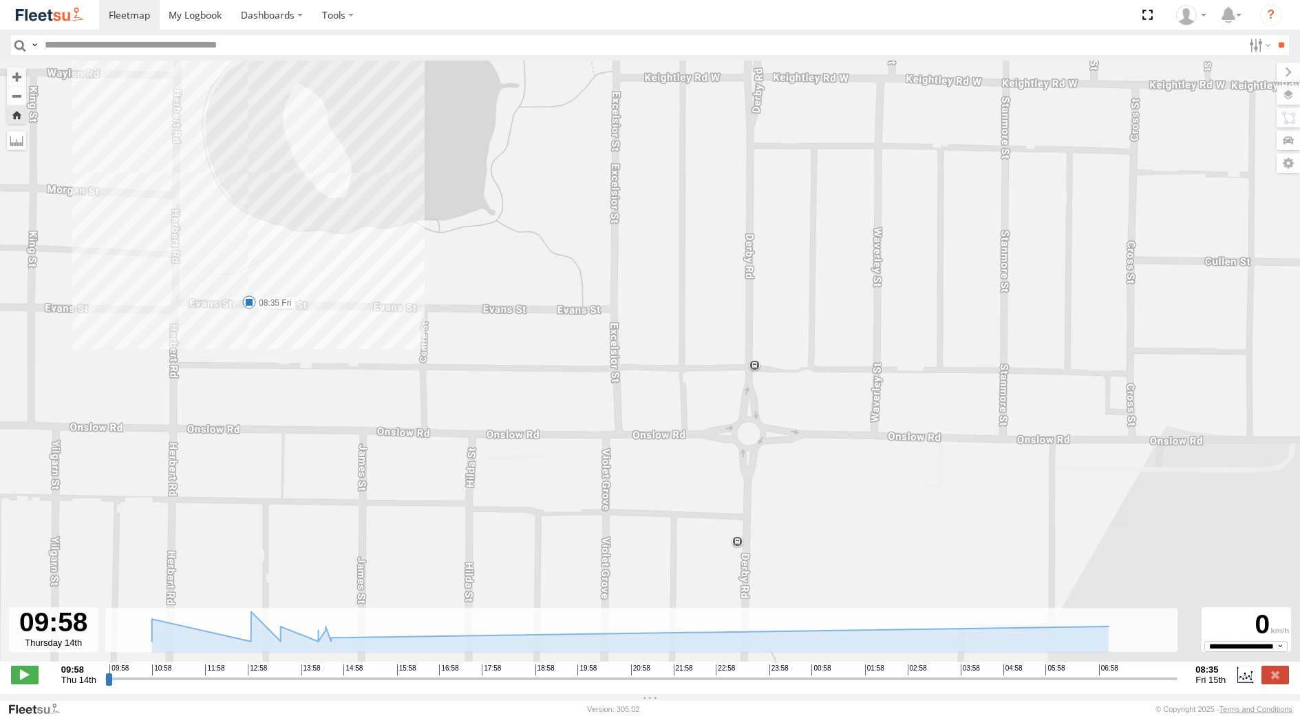
drag, startPoint x: 321, startPoint y: 326, endPoint x: 364, endPoint y: 511, distance: 189.3
click at [363, 508] on div "Small Truck - 1EAB209 10:46 Thu 10:48 Thu 12:53 Thu 14:24 Thu 14:37 Thu 14:43 T…" at bounding box center [650, 368] width 1300 height 615
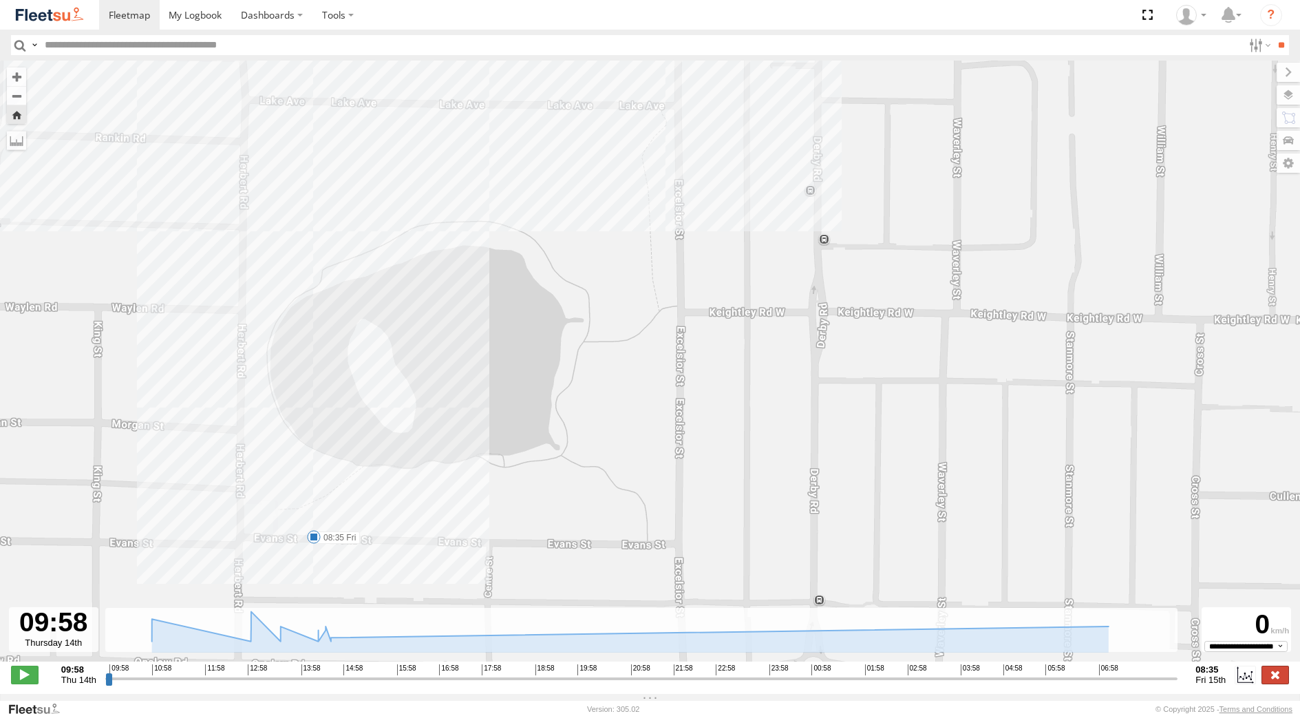
click at [1286, 683] on label at bounding box center [1276, 675] width 28 height 18
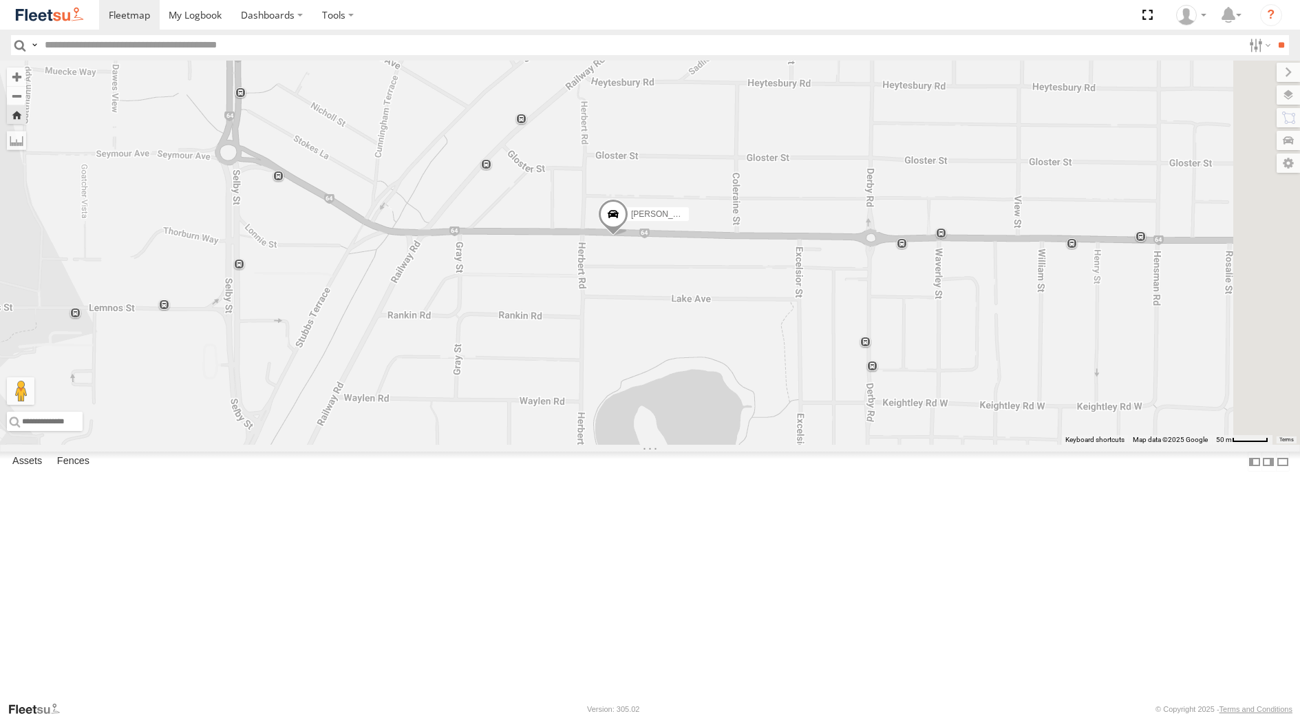
click at [0, 0] on div "[PERSON_NAME] - 1GOI926 - 0475 377 301" at bounding box center [0, 0] width 0 height 0
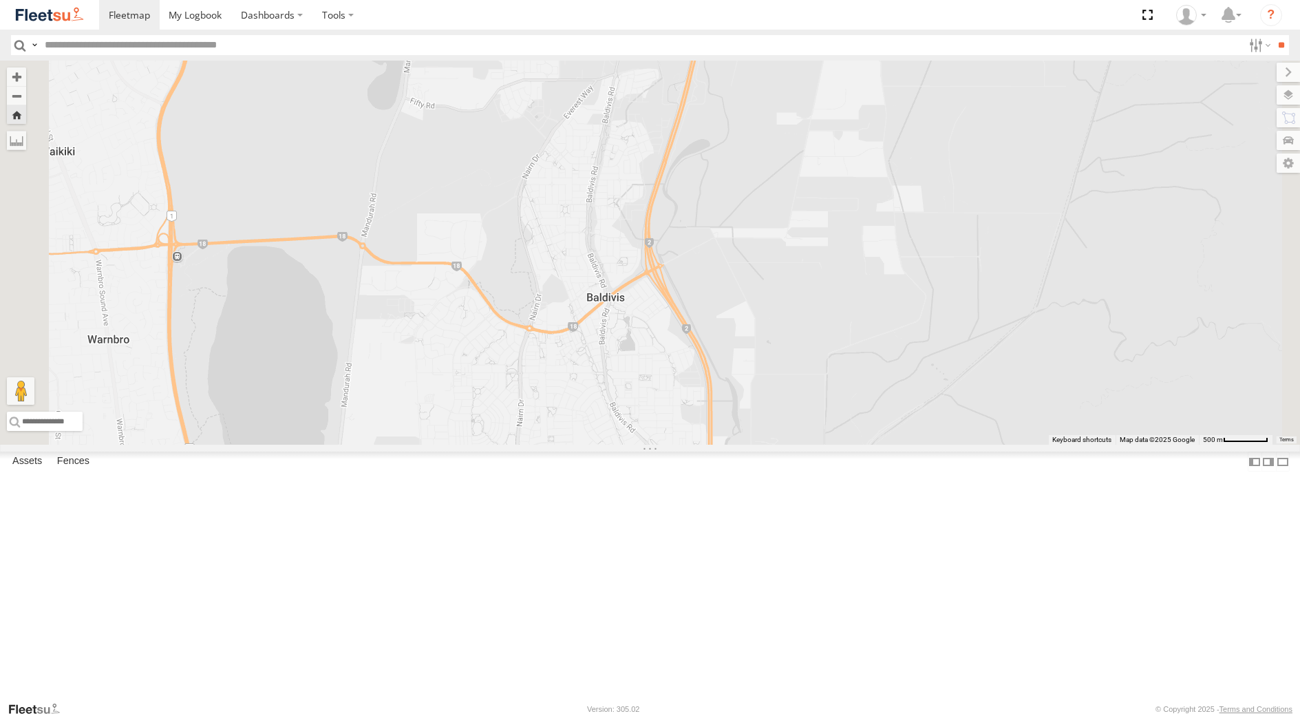
click at [0, 0] on div "Small Truck - 1EAB209" at bounding box center [0, 0] width 0 height 0
